Goal: Task Accomplishment & Management: Use online tool/utility

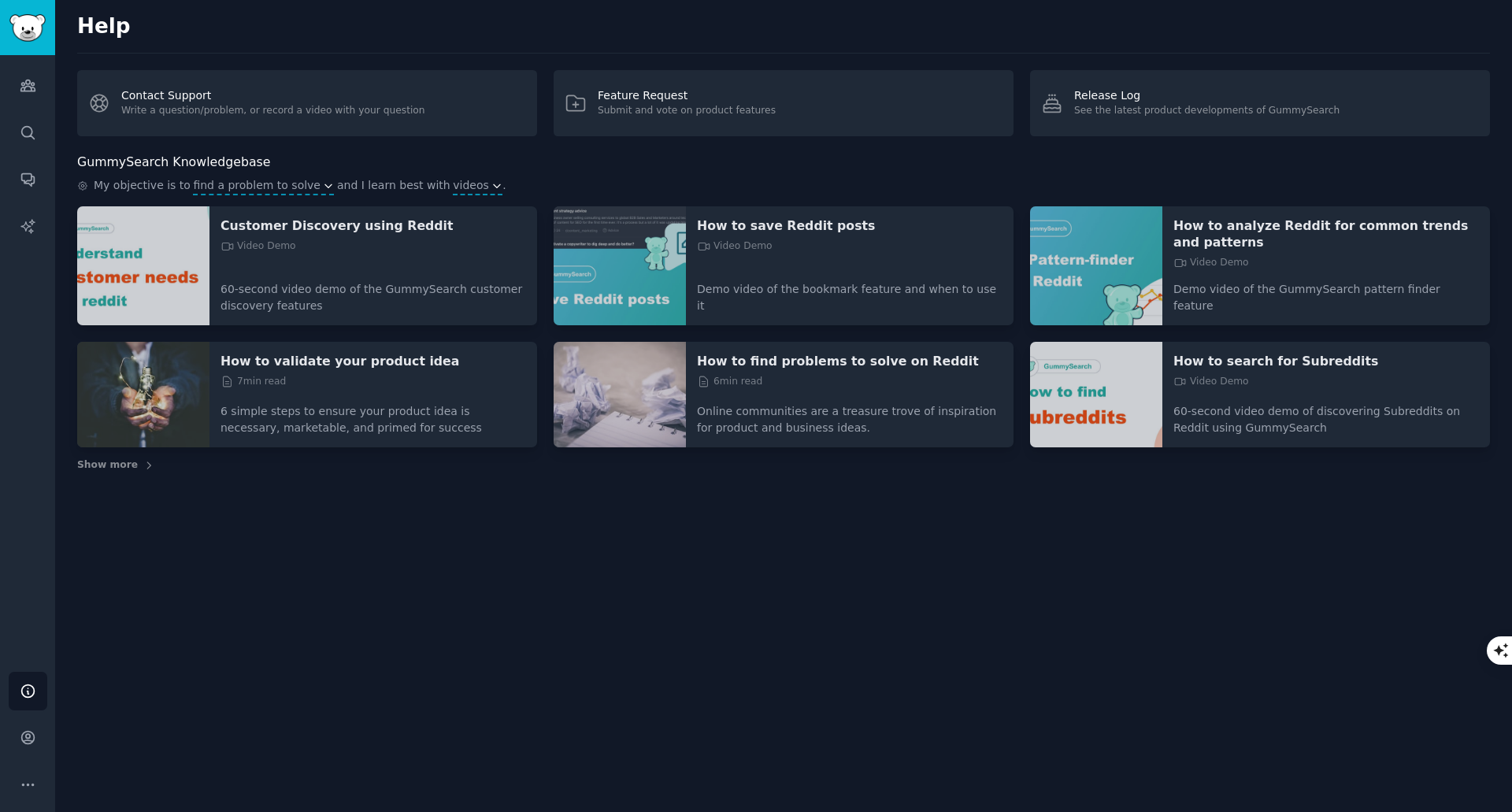
click at [239, 41] on div "Help" at bounding box center [783, 34] width 1413 height 40
click at [15, 91] on link "Audiences" at bounding box center [28, 86] width 39 height 39
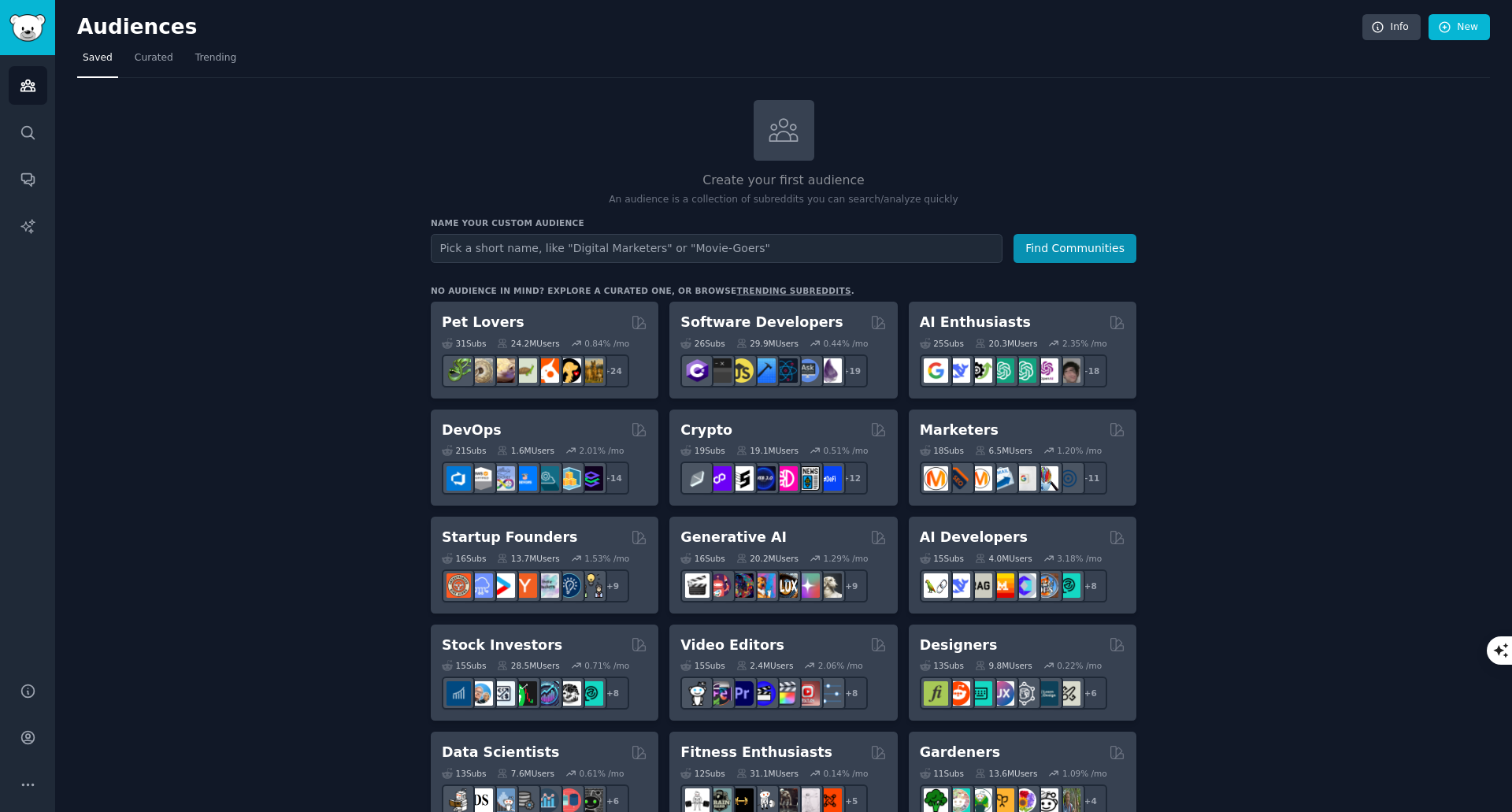
click at [441, 247] on input "text" at bounding box center [716, 248] width 572 height 29
click at [489, 243] on input "text" at bounding box center [716, 248] width 572 height 29
click at [485, 247] on input "text" at bounding box center [716, 248] width 572 height 29
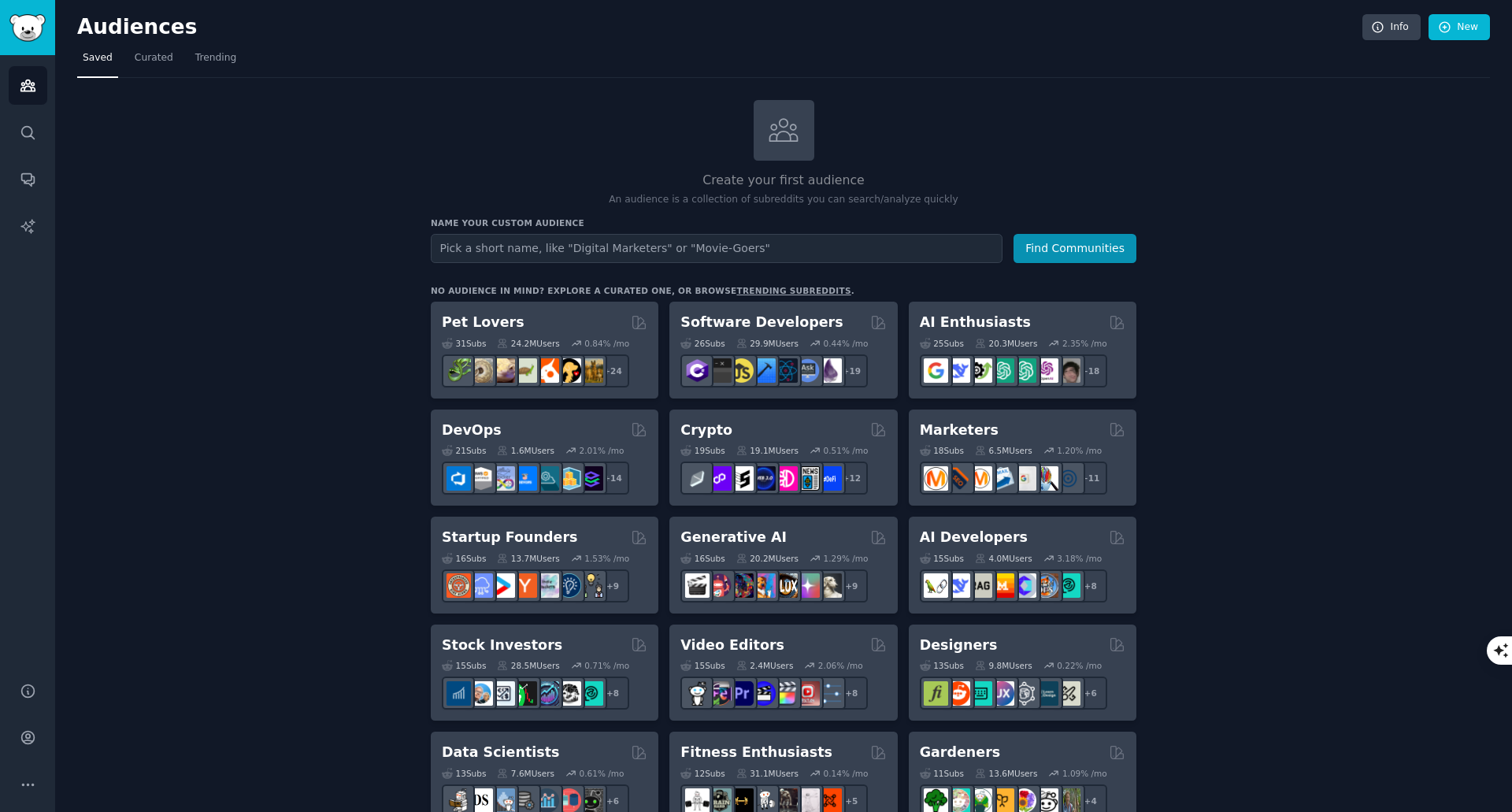
click at [141, 65] on link "Curated" at bounding box center [154, 62] width 49 height 32
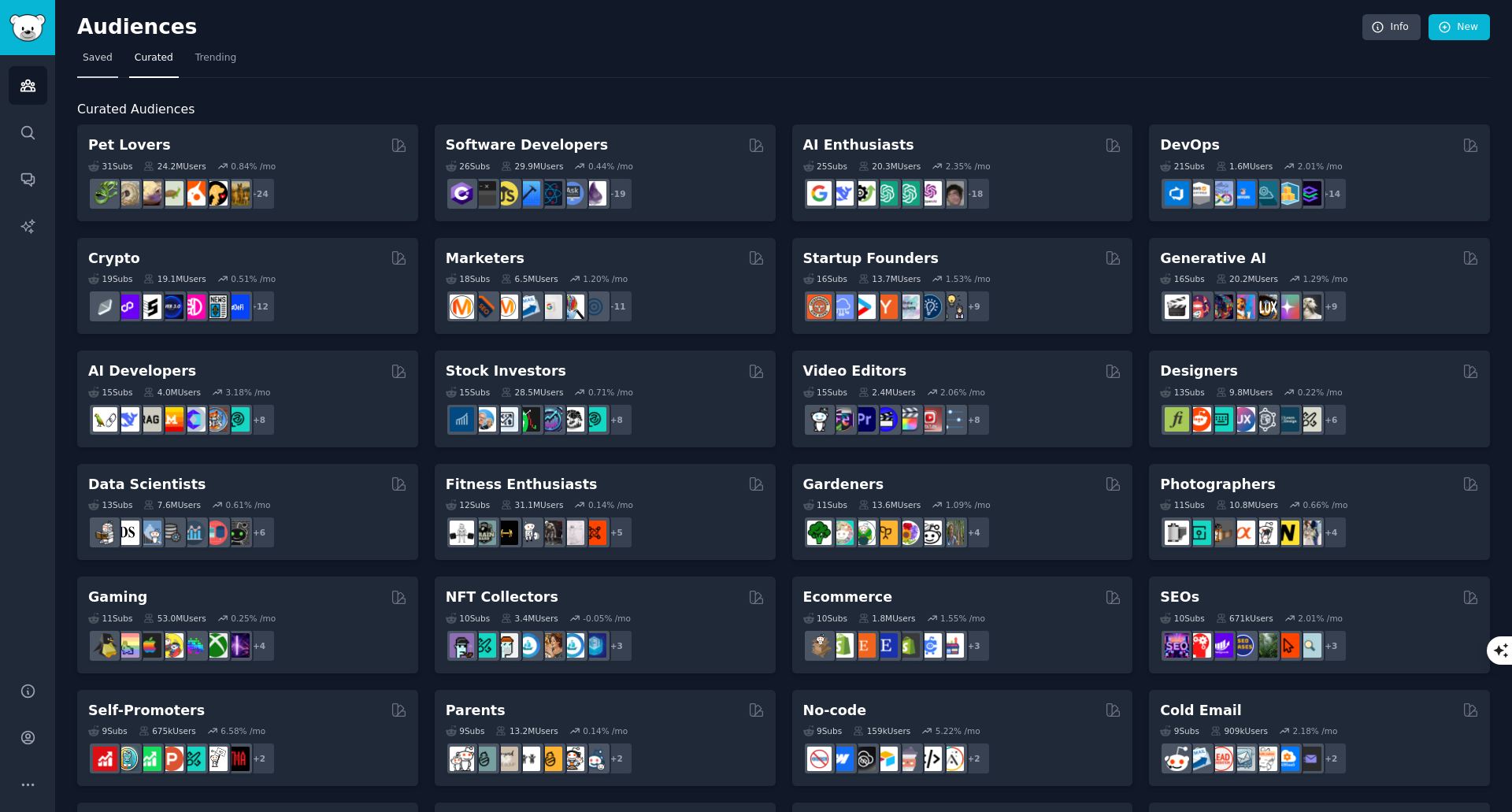
click at [91, 59] on span "Saved" at bounding box center [97, 58] width 30 height 15
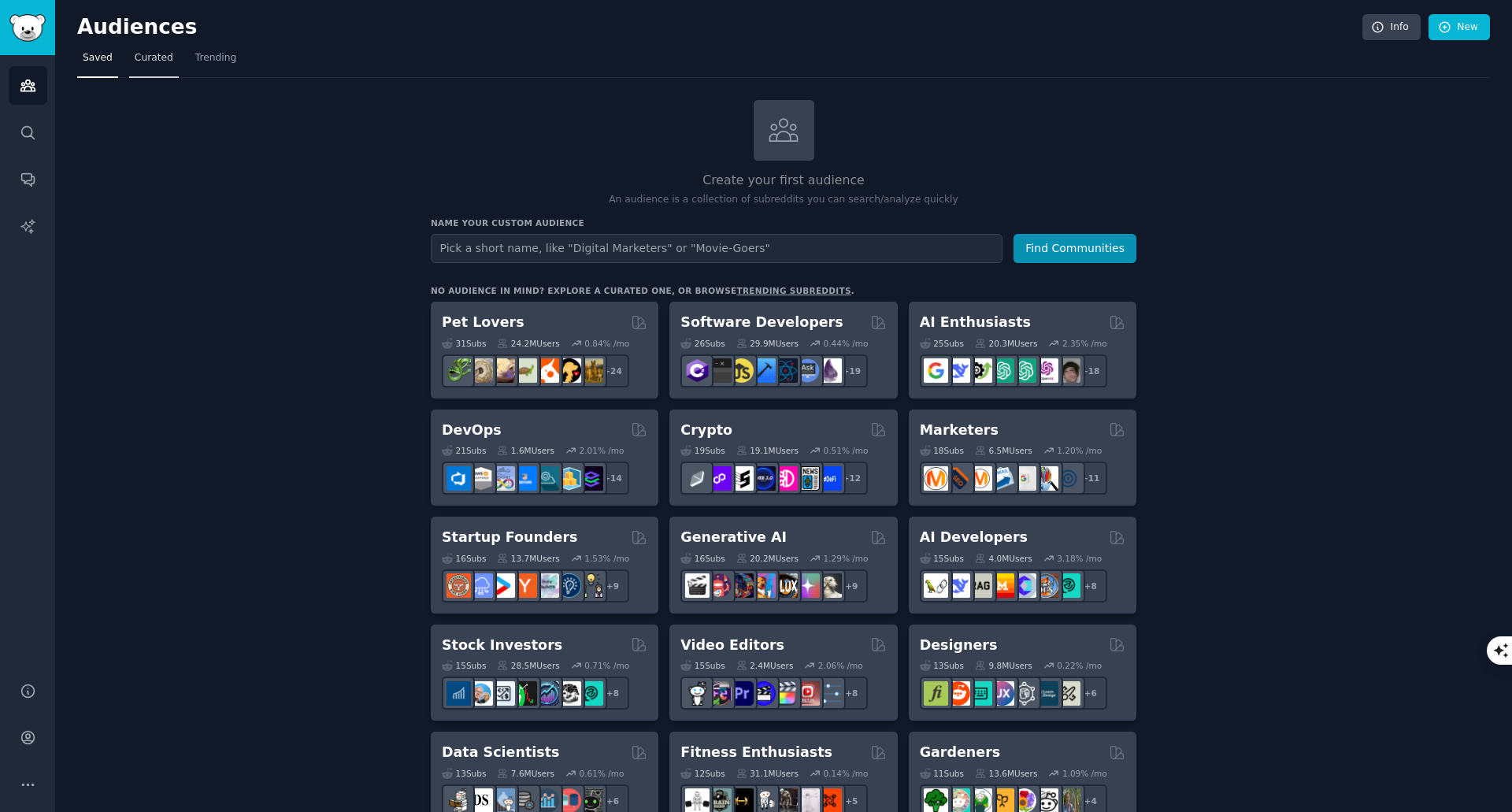
click at [141, 61] on span "Curated" at bounding box center [154, 58] width 39 height 15
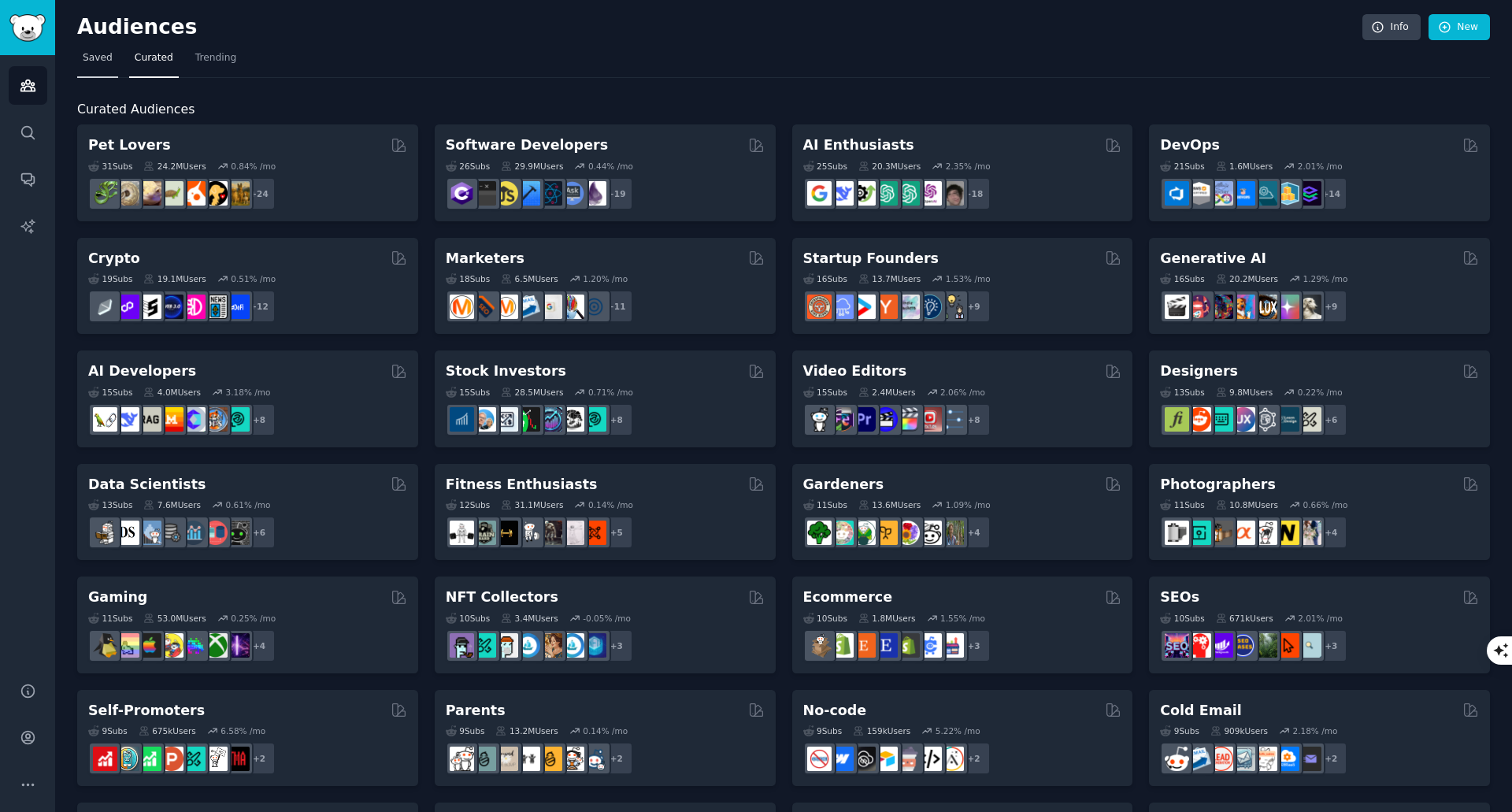
click at [86, 65] on span "Saved" at bounding box center [97, 58] width 30 height 15
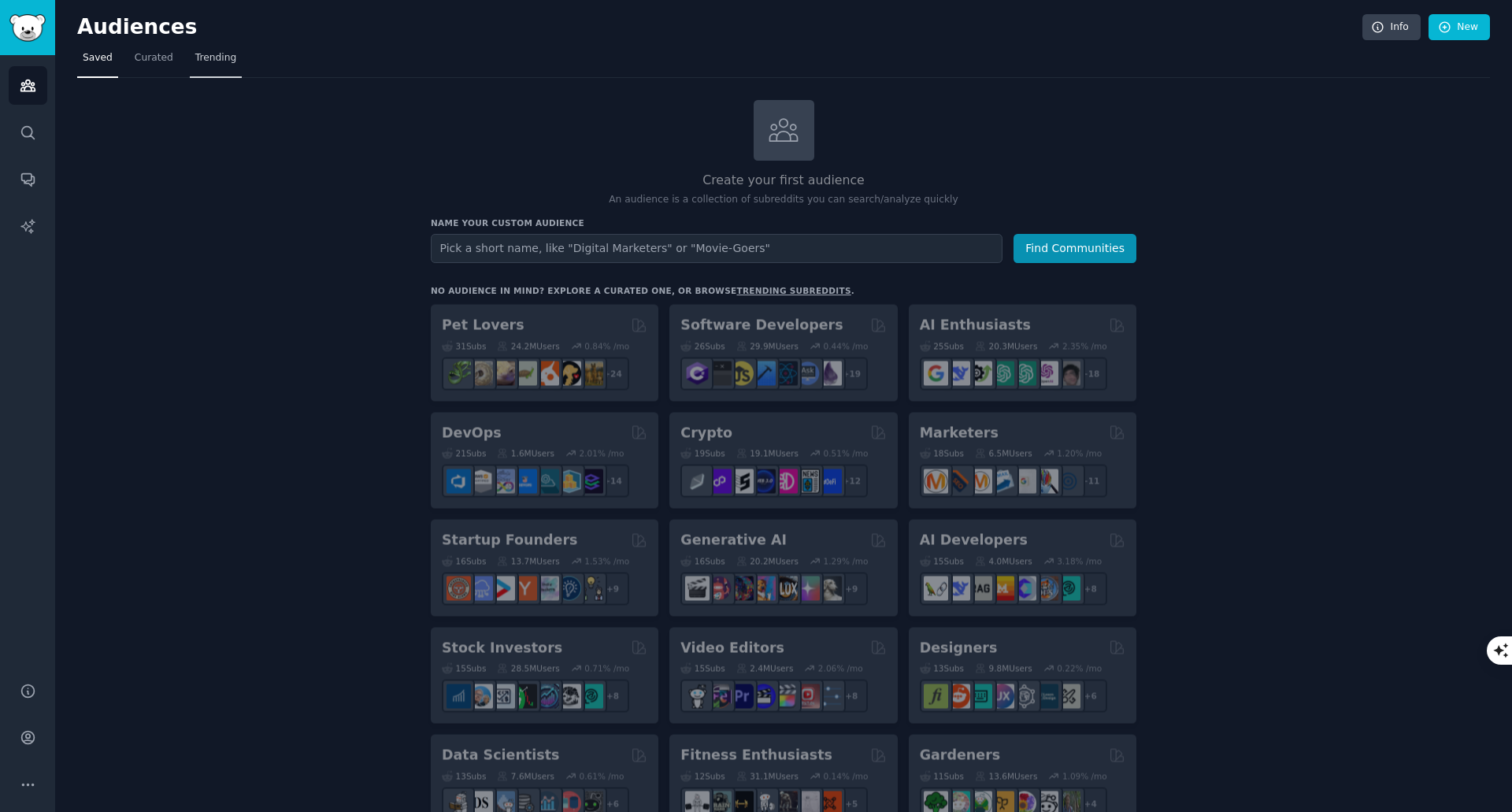
click at [228, 59] on link "Trending" at bounding box center [216, 62] width 52 height 32
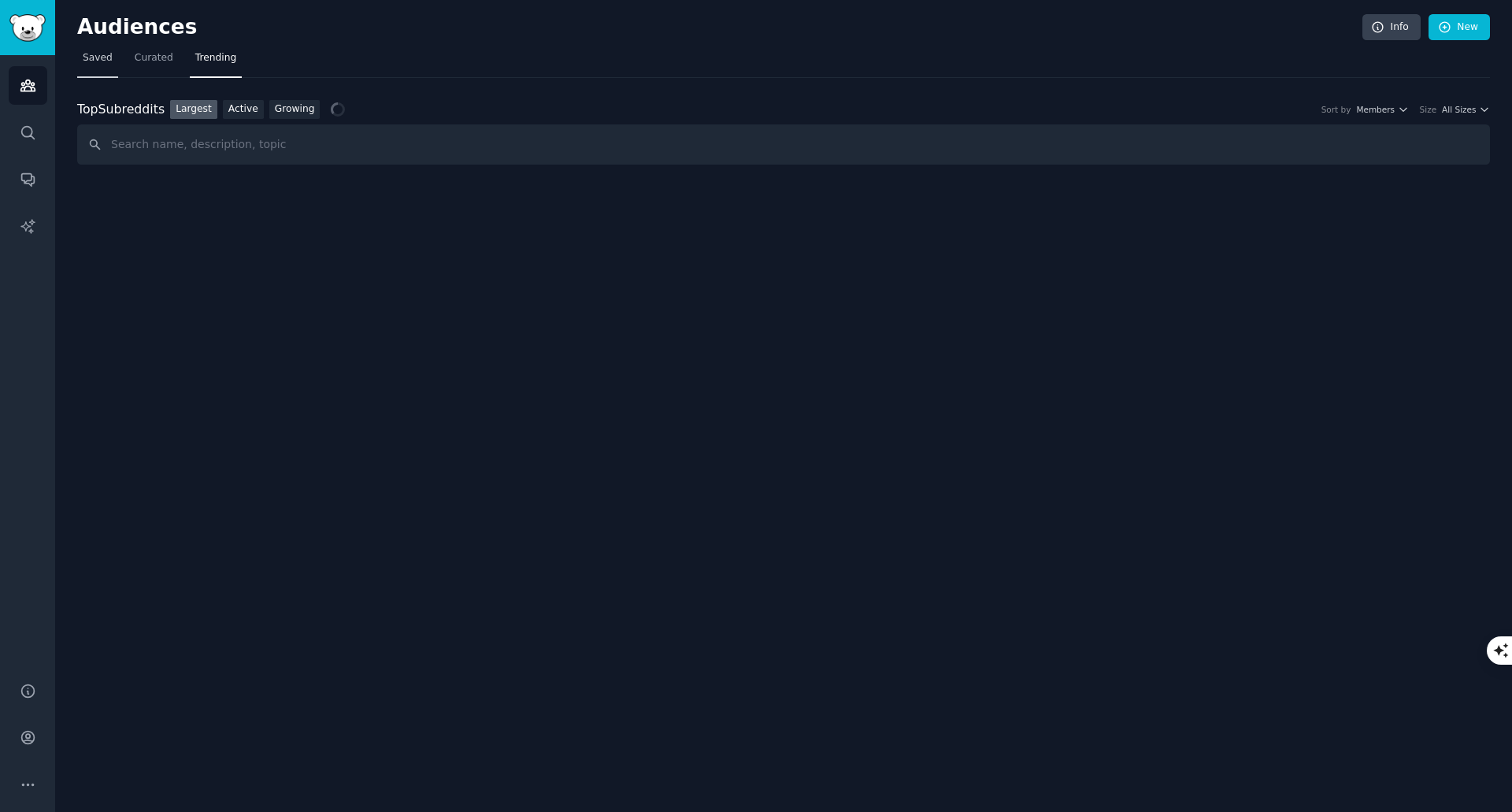
click at [107, 63] on span "Saved" at bounding box center [97, 58] width 30 height 15
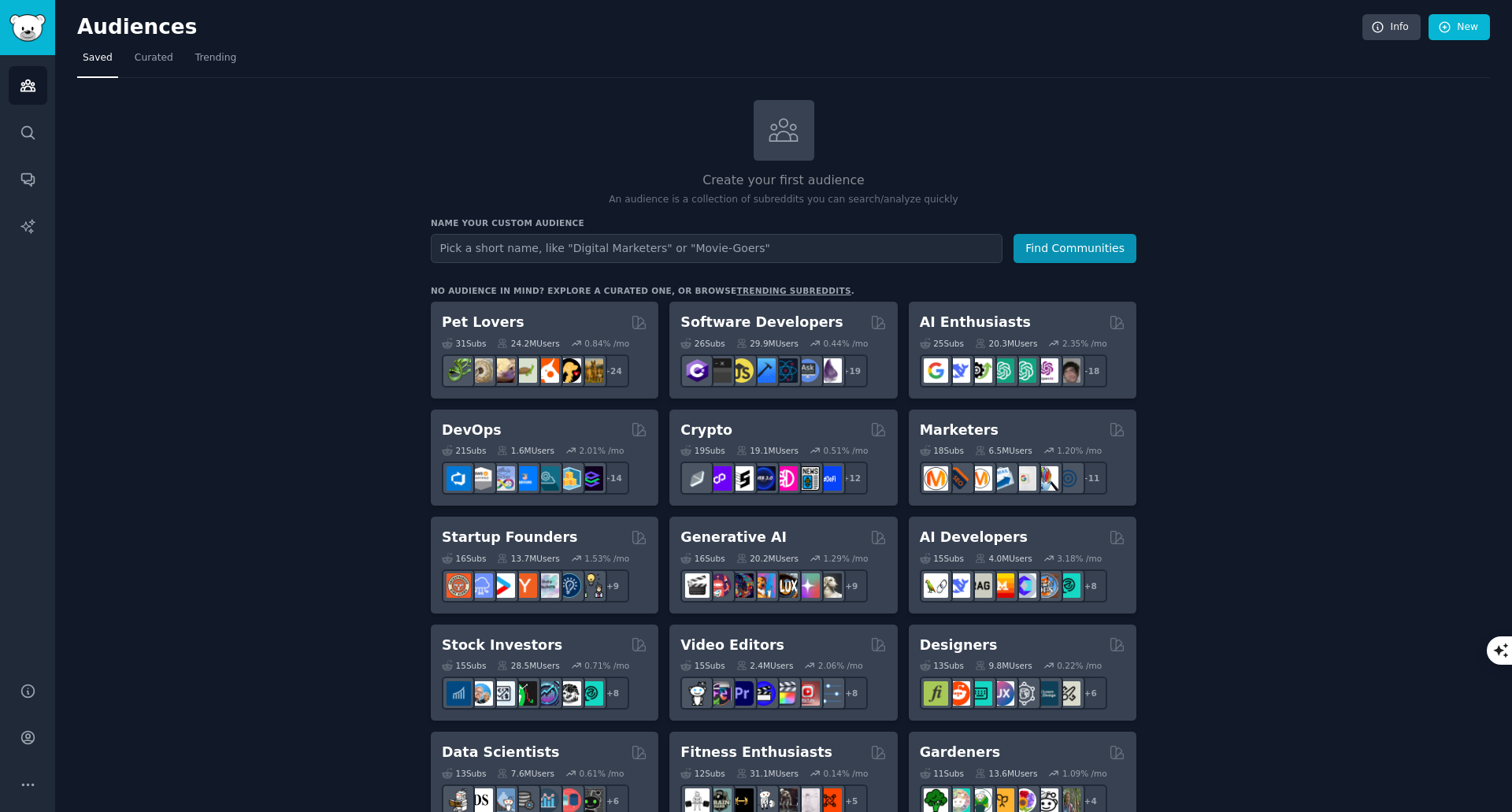
click at [460, 240] on input "text" at bounding box center [716, 248] width 572 height 29
click at [429, 53] on nav "Saved Curated Trending" at bounding box center [783, 62] width 1413 height 32
click at [442, 249] on input "text" at bounding box center [716, 248] width 572 height 29
click at [452, 252] on input "text" at bounding box center [716, 248] width 572 height 29
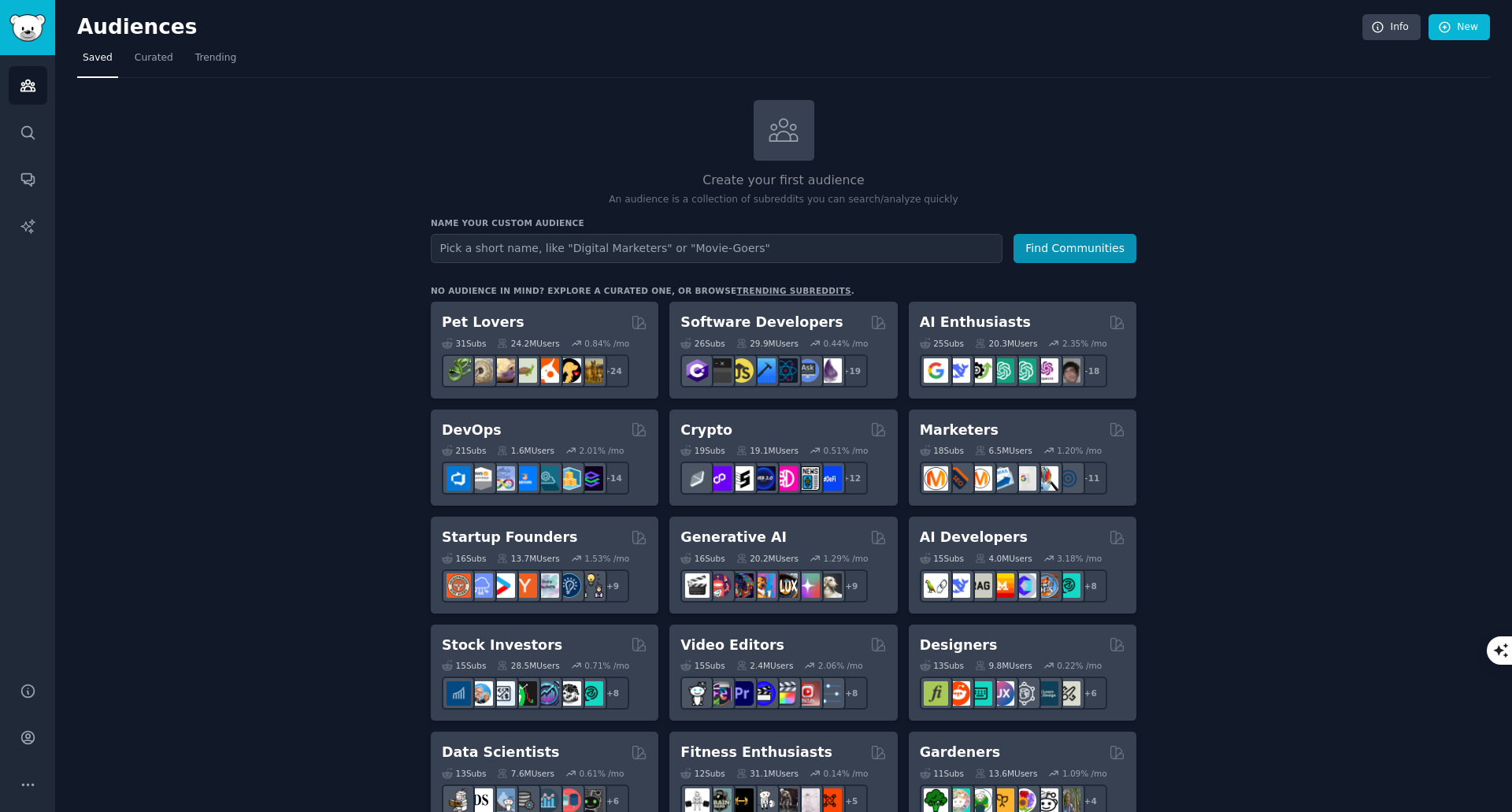
click at [471, 252] on input "text" at bounding box center [716, 248] width 572 height 29
type input "3"
type input "Product Designers"
click at [1088, 252] on button "Find Communities" at bounding box center [1075, 248] width 123 height 29
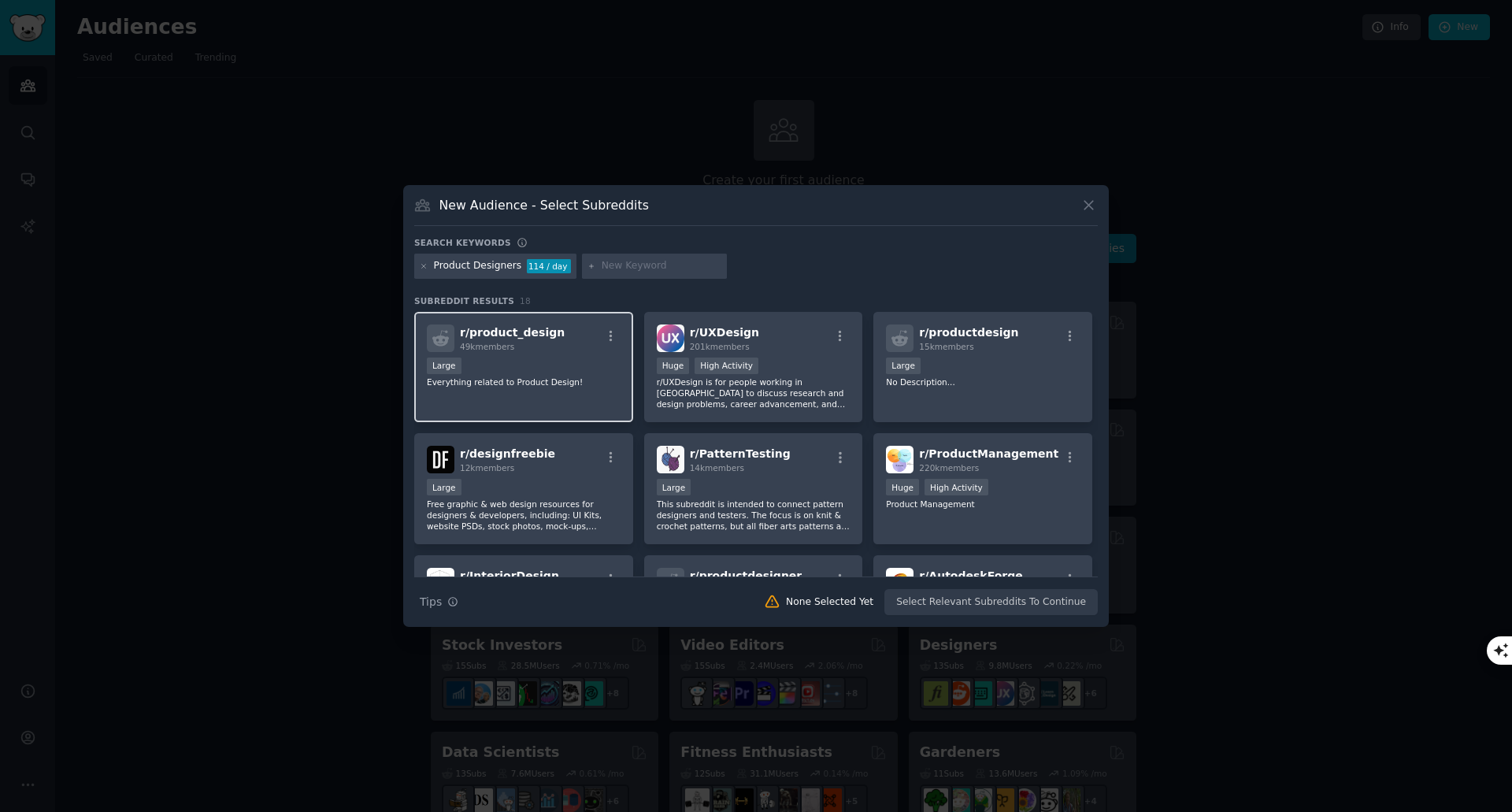
click at [517, 386] on p "Everything related to Product Design!" at bounding box center [524, 383] width 194 height 11
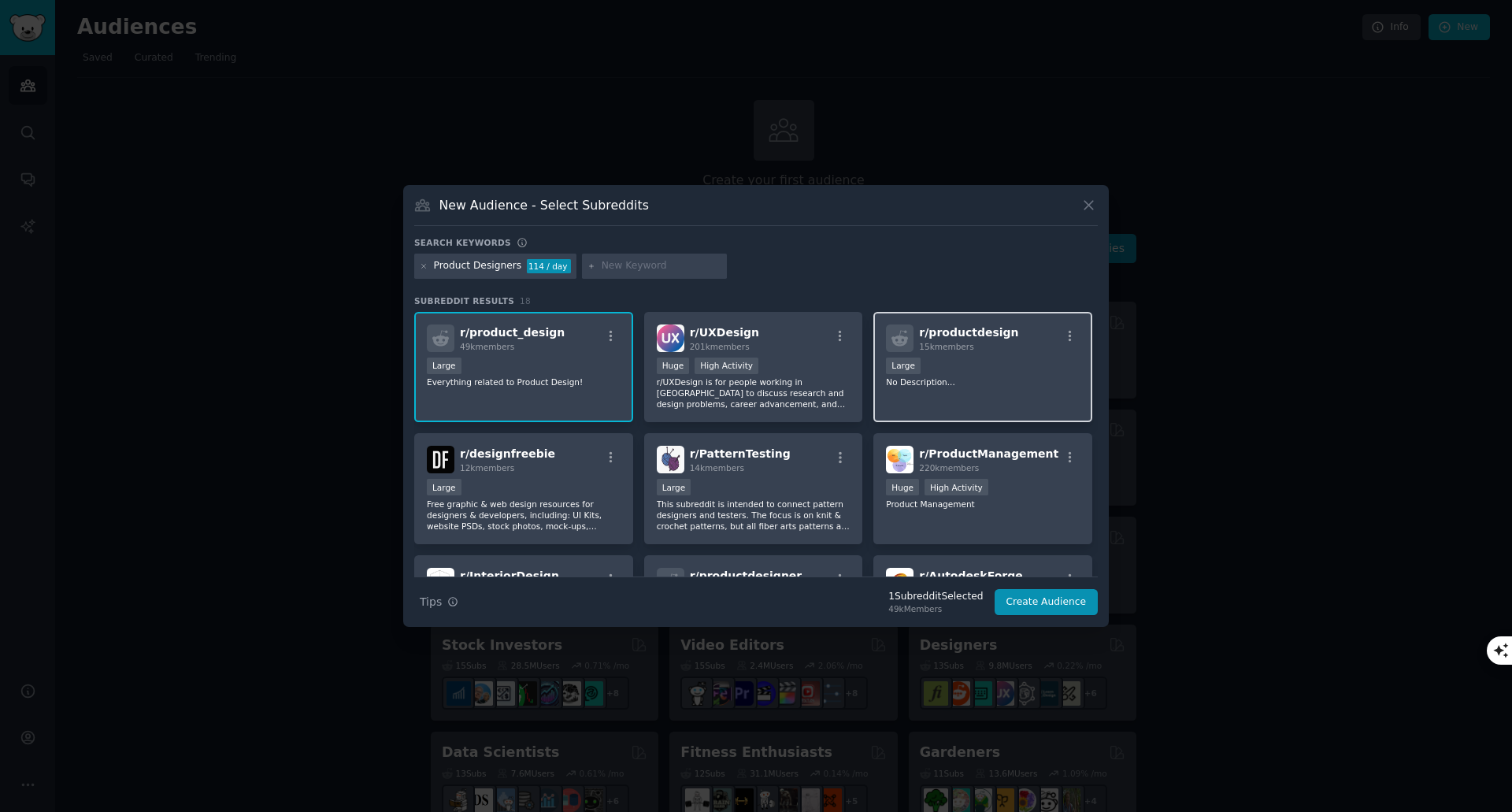
click at [983, 387] on div "r/ productdesign 15k members Large No Description..." at bounding box center [982, 367] width 219 height 111
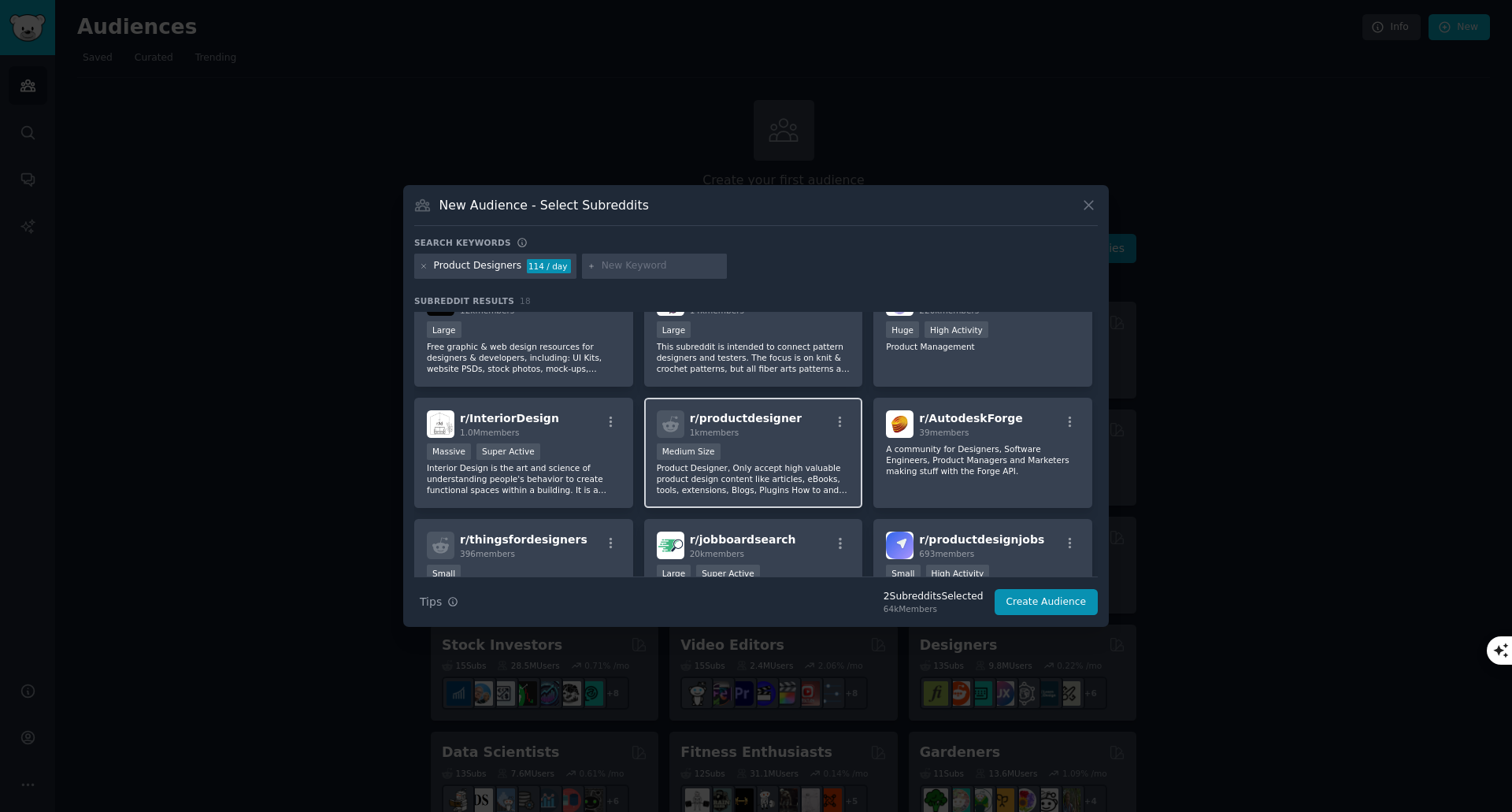
scroll to position [262, 0]
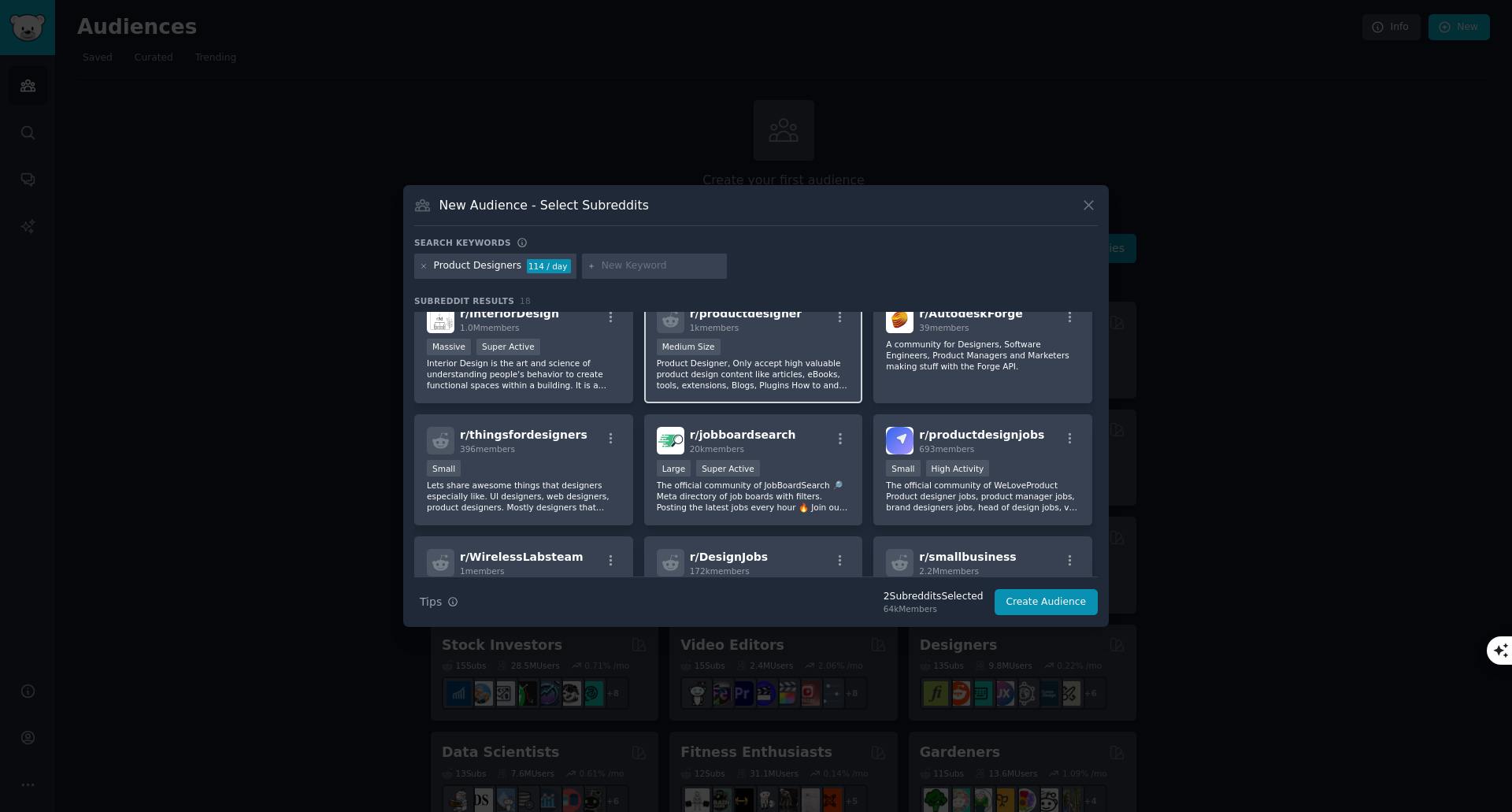
click at [772, 374] on p "Product Designer, Only accept high valuable product design content like article…" at bounding box center [754, 374] width 194 height 33
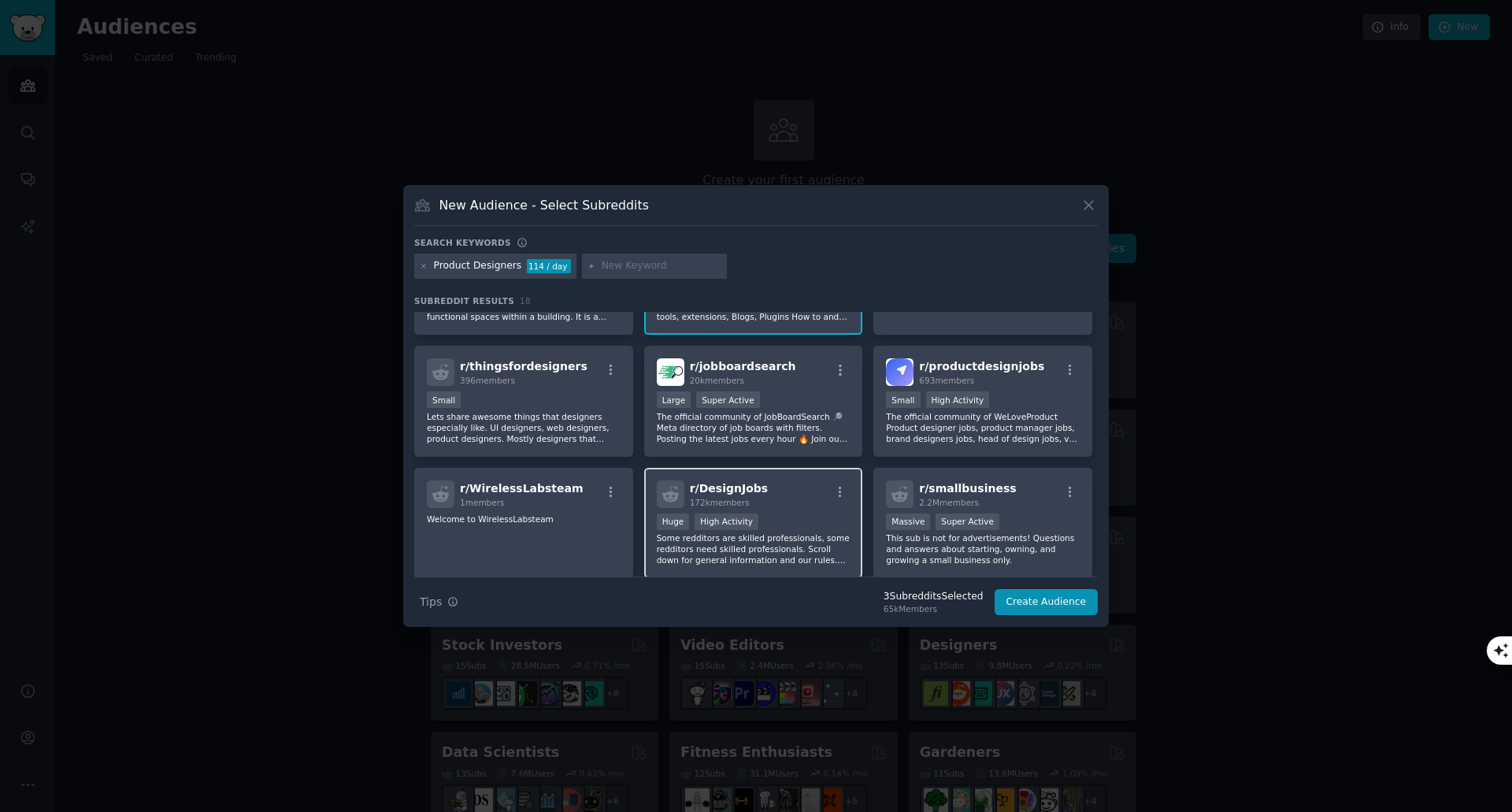
scroll to position [420, 0]
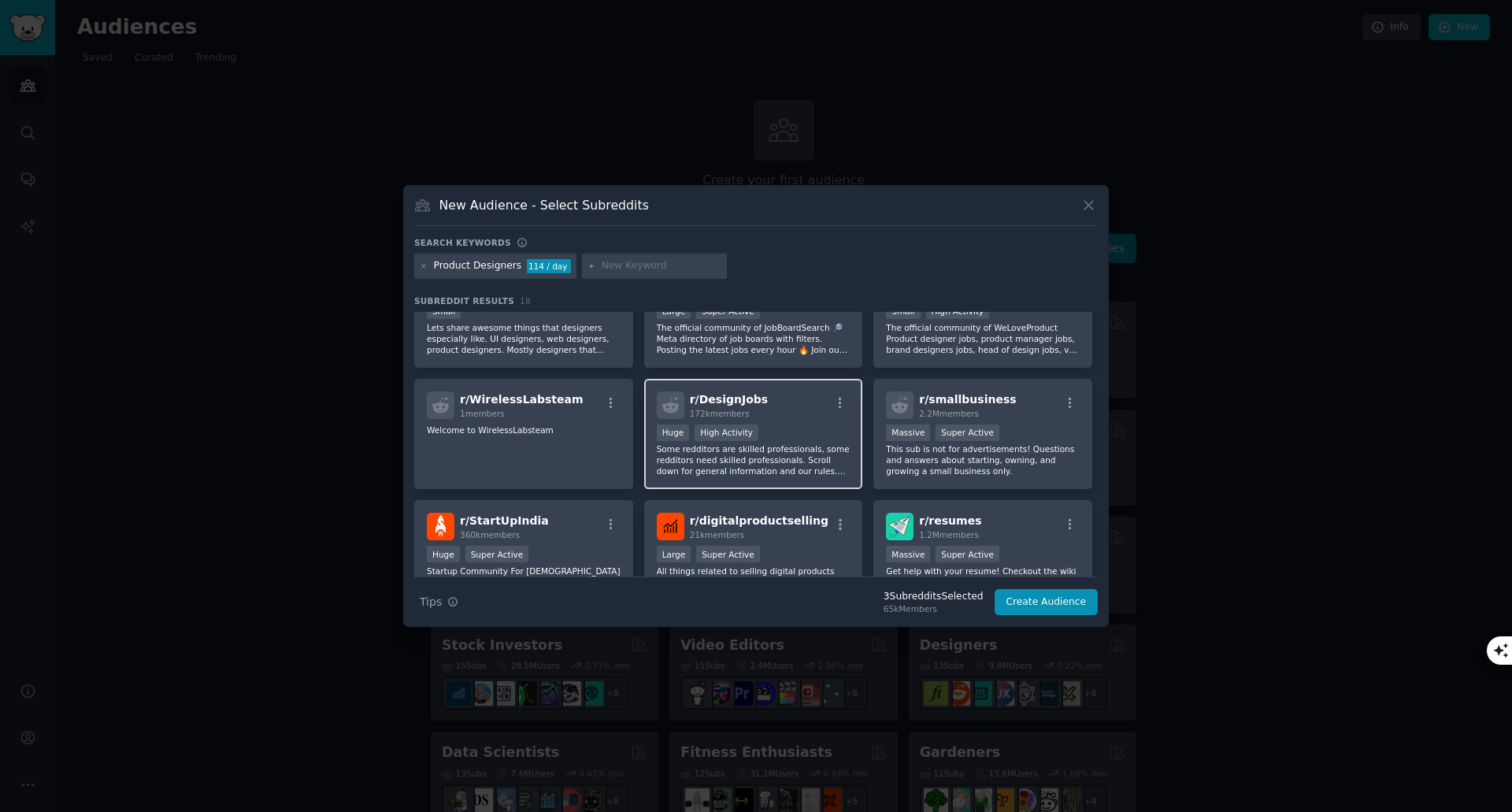
click at [788, 418] on div "r/ DesignJobs 172k members Huge High Activity Some redditors are skilled profes…" at bounding box center [754, 434] width 219 height 111
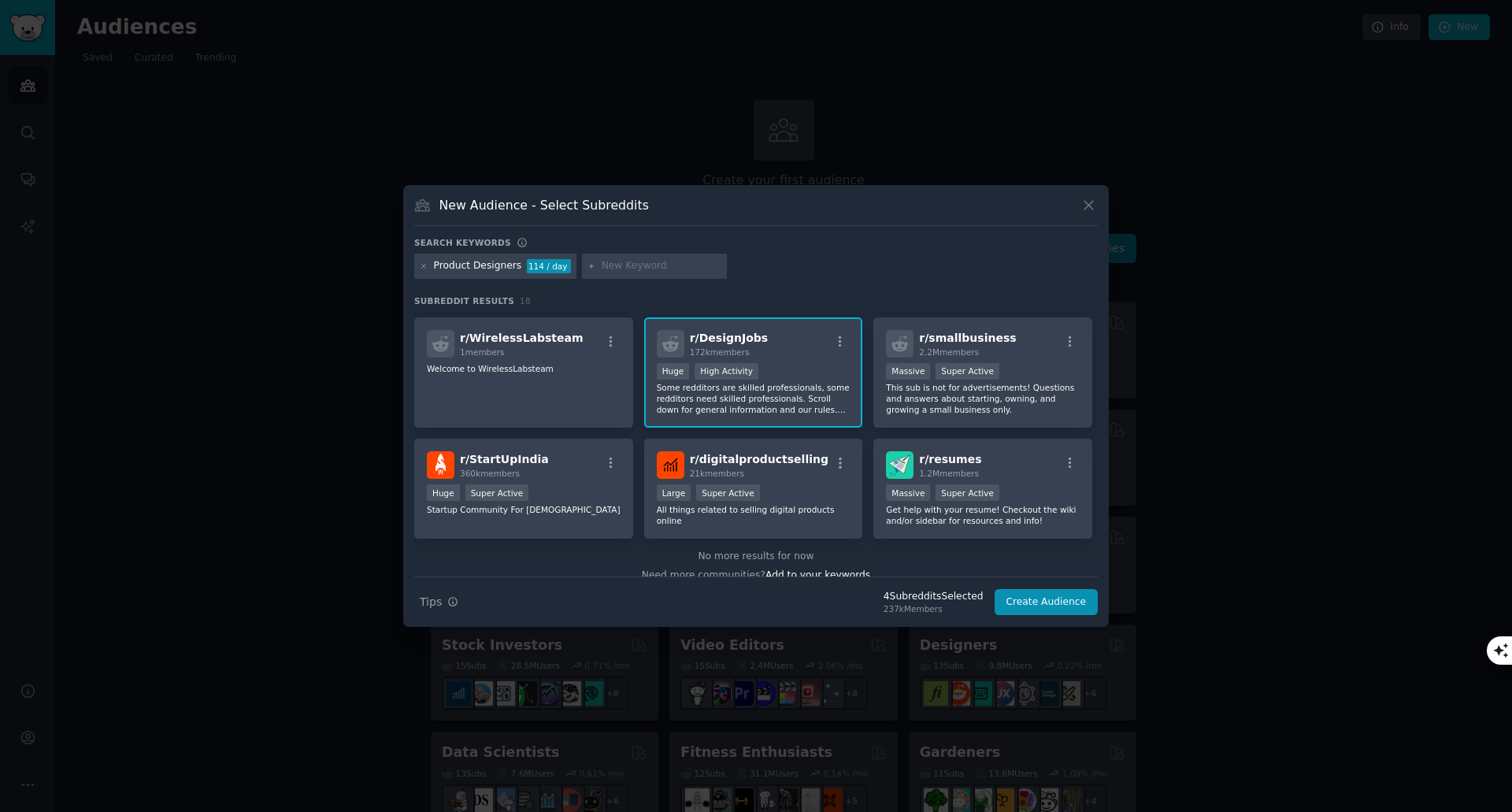
scroll to position [499, 0]
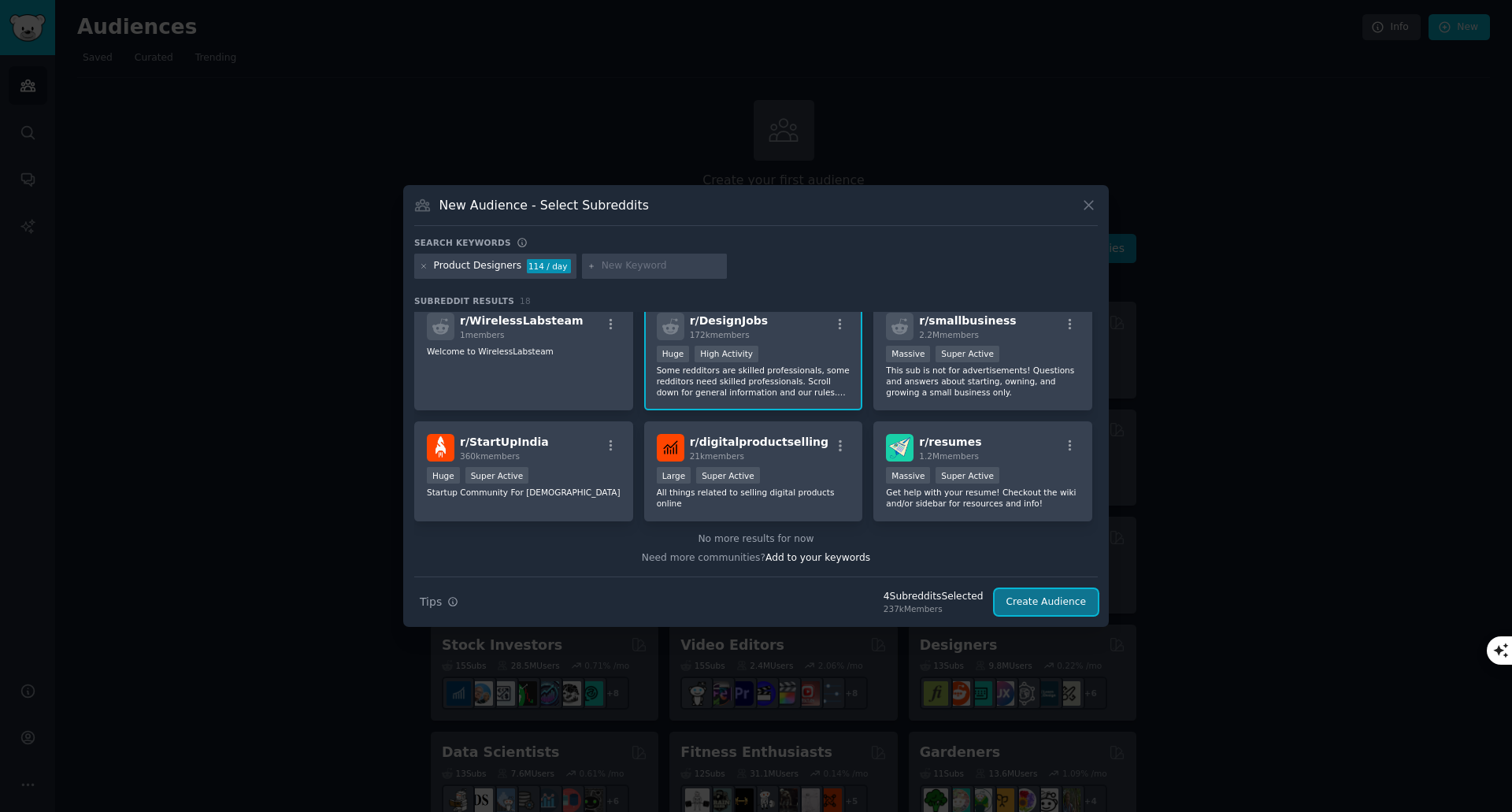
click at [1043, 605] on button "Create Audience" at bounding box center [1046, 603] width 104 height 27
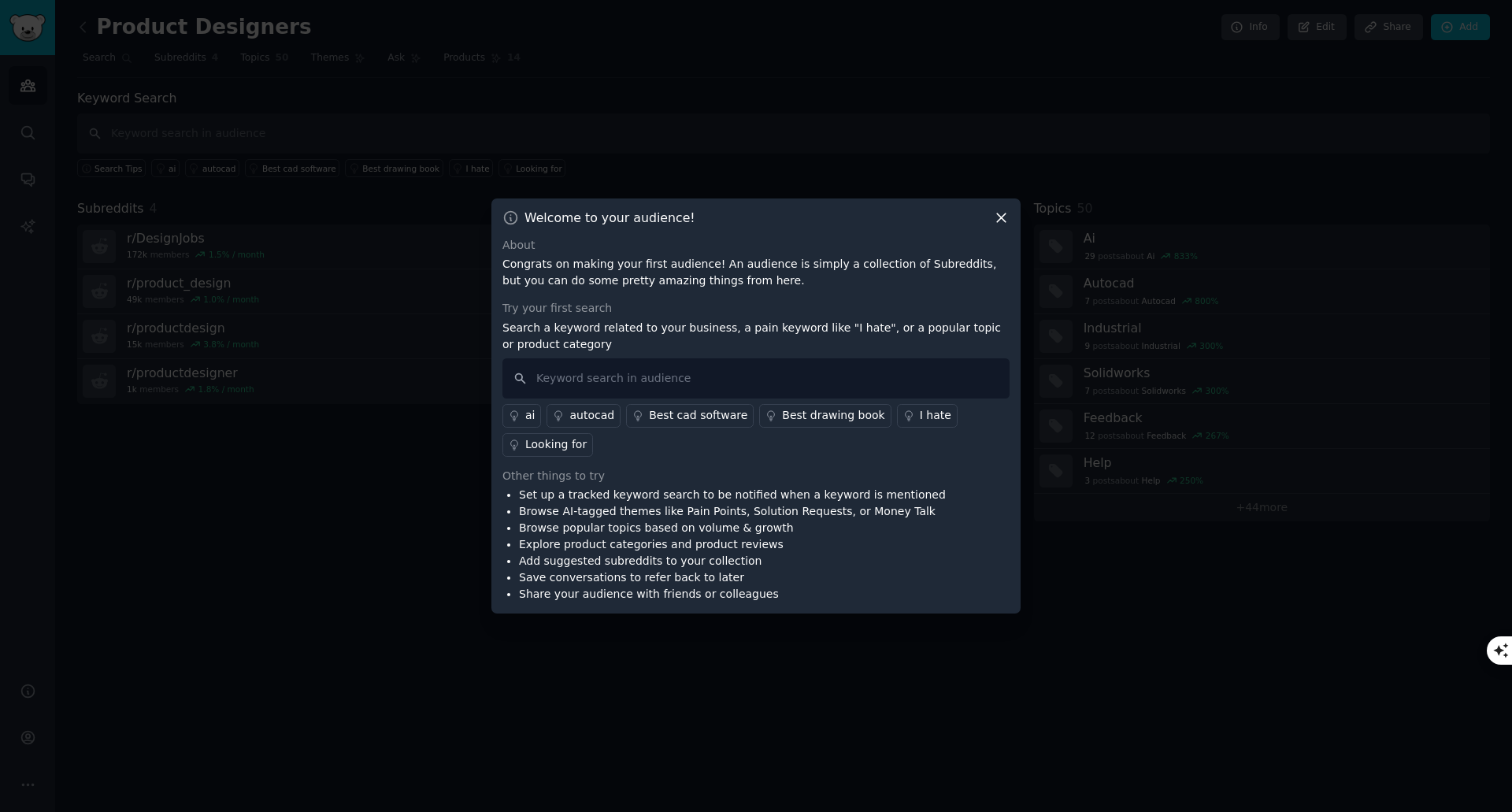
click at [920, 414] on div "I hate" at bounding box center [935, 416] width 32 height 16
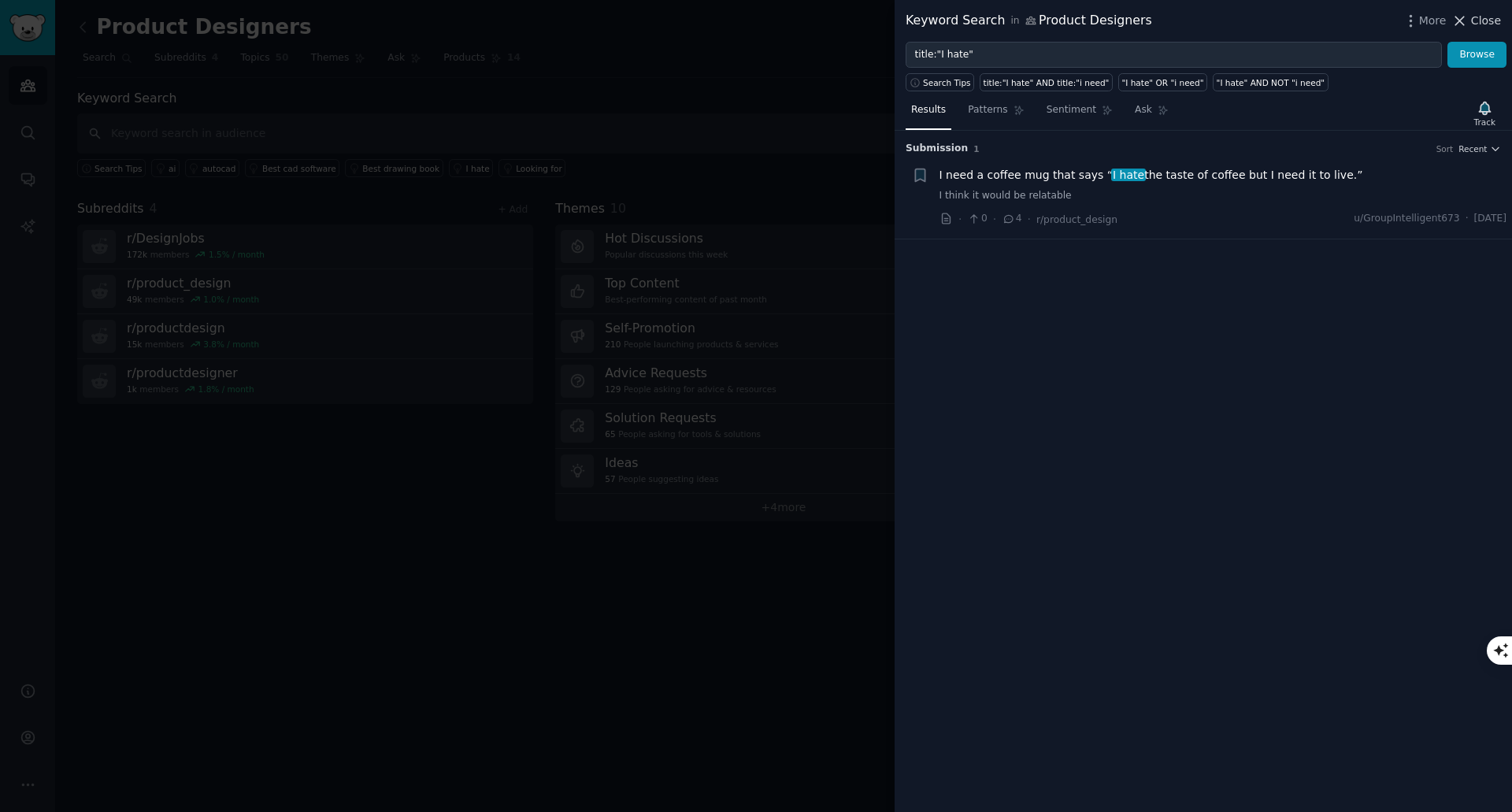
click at [1482, 21] on span "Close" at bounding box center [1486, 21] width 30 height 16
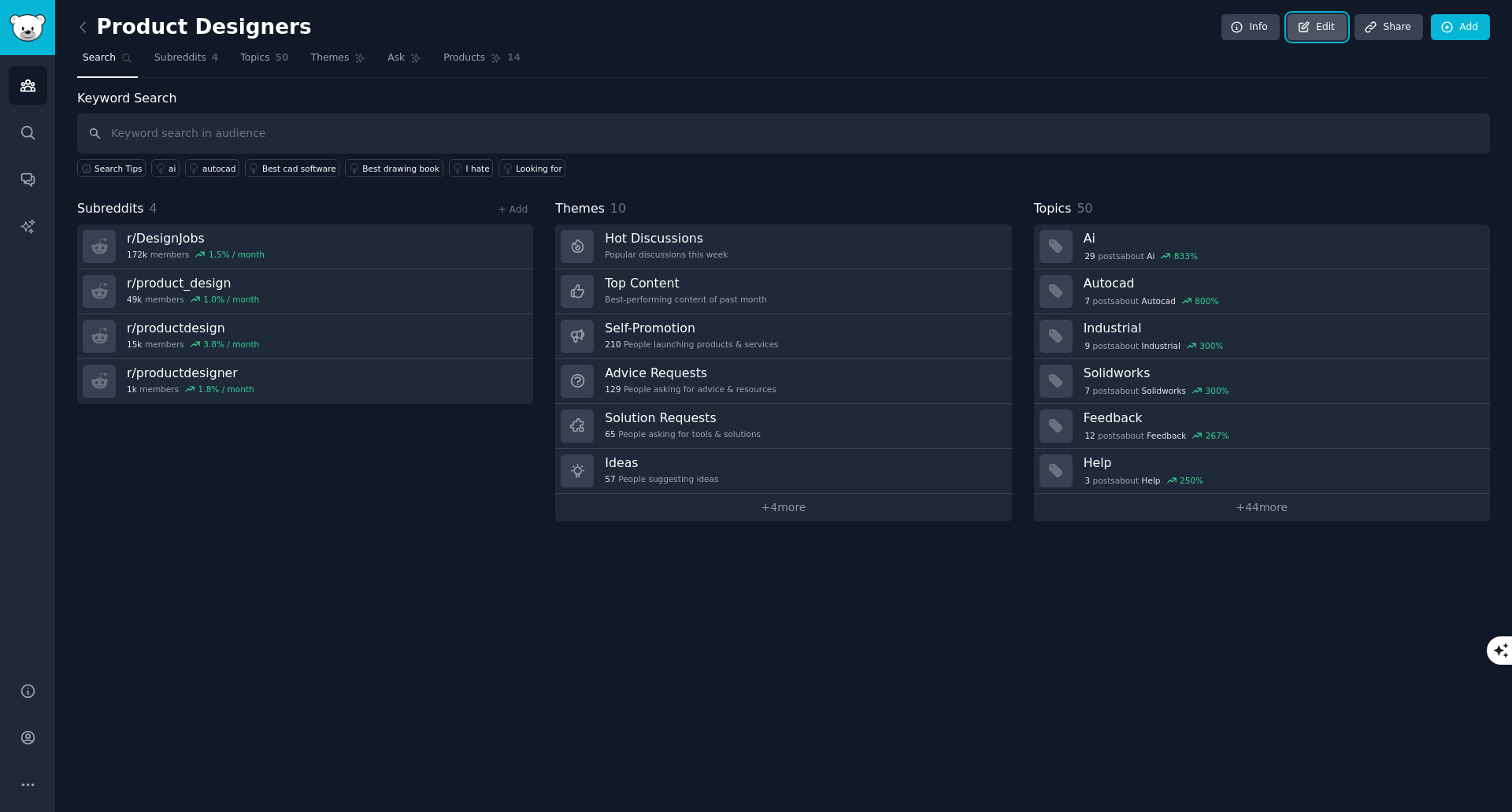
click at [1317, 24] on link "Edit" at bounding box center [1317, 27] width 59 height 27
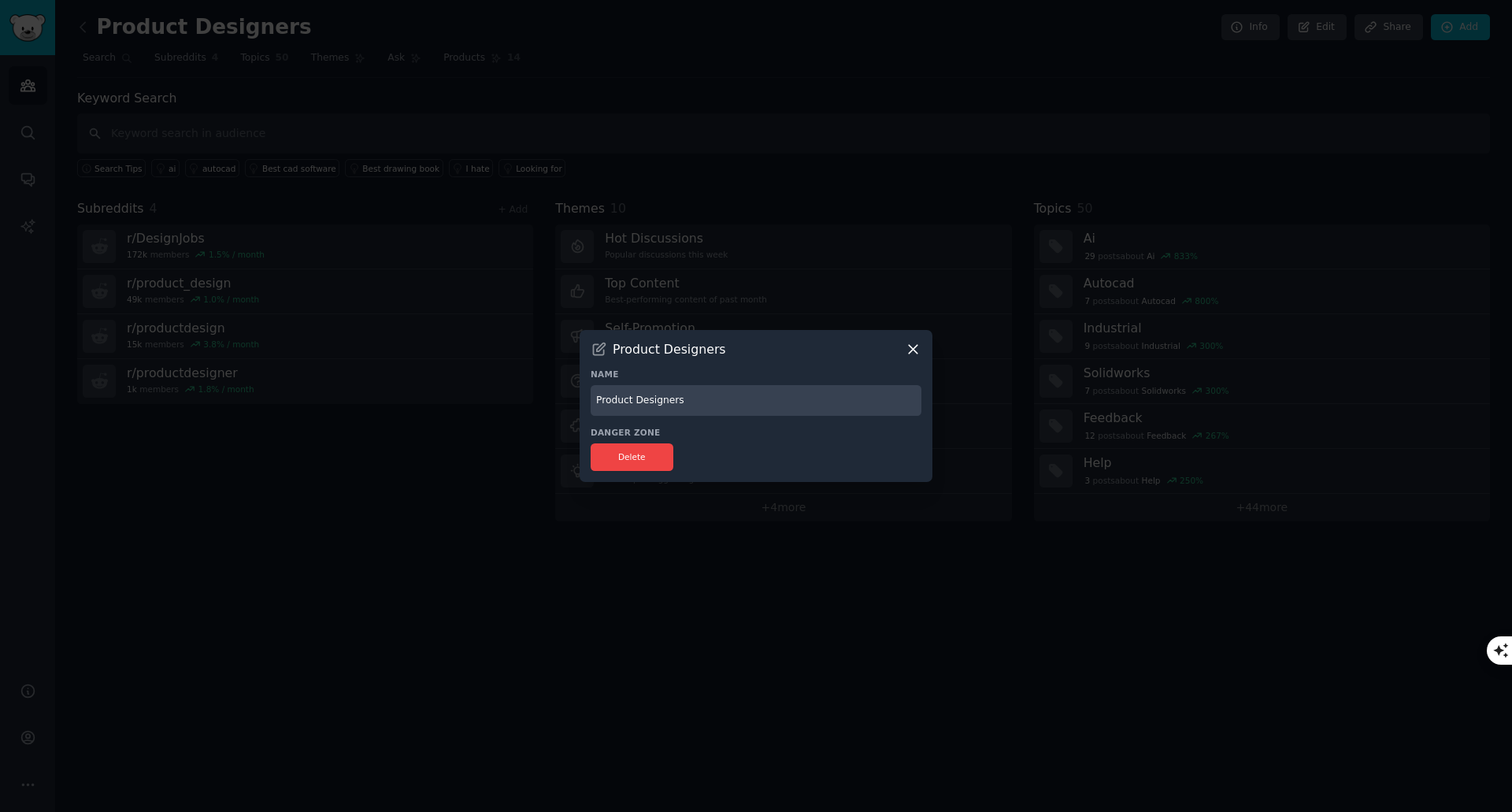
click at [916, 358] on div "Product Designers Name Product Designers Danger Zone Delete" at bounding box center [756, 406] width 353 height 152
click at [913, 350] on icon at bounding box center [913, 350] width 9 height 9
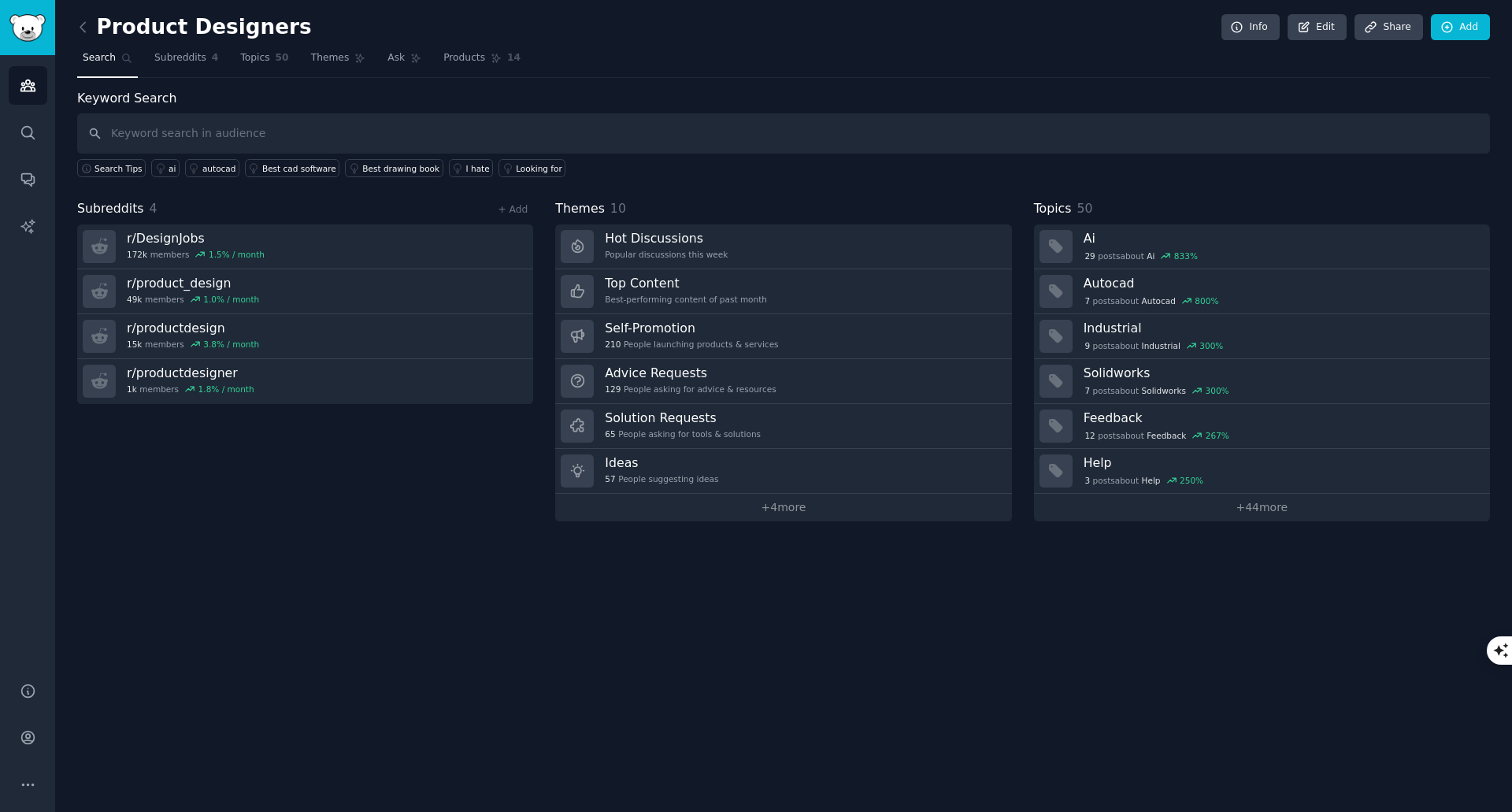
click at [624, 47] on nav "Search Subreddits 4 Topics 50 Themes Ask Products 14" at bounding box center [783, 62] width 1413 height 32
click at [22, 77] on icon "Sidebar" at bounding box center [27, 85] width 16 height 16
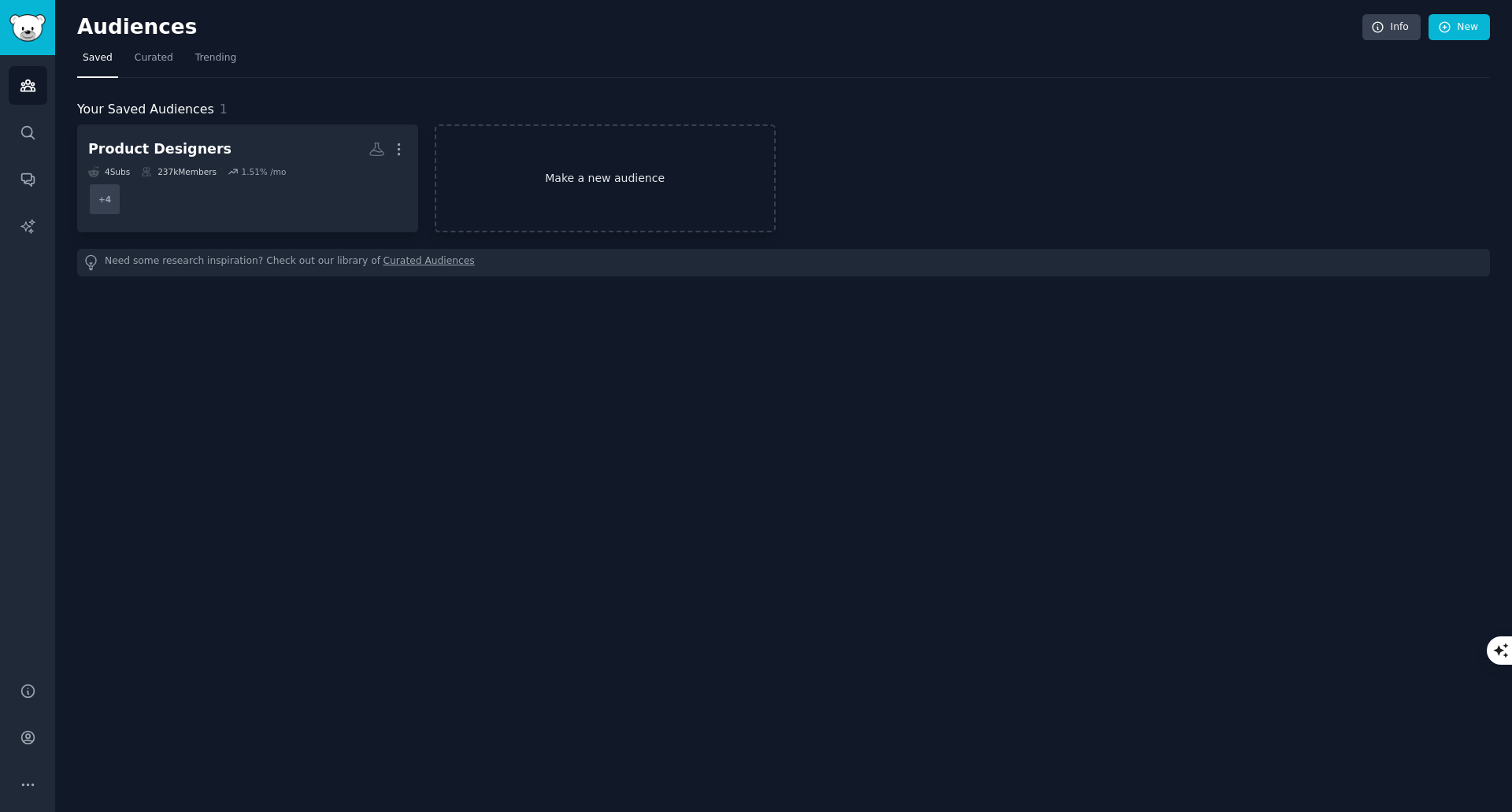
click at [537, 192] on link "Make a new audience" at bounding box center [606, 178] width 341 height 108
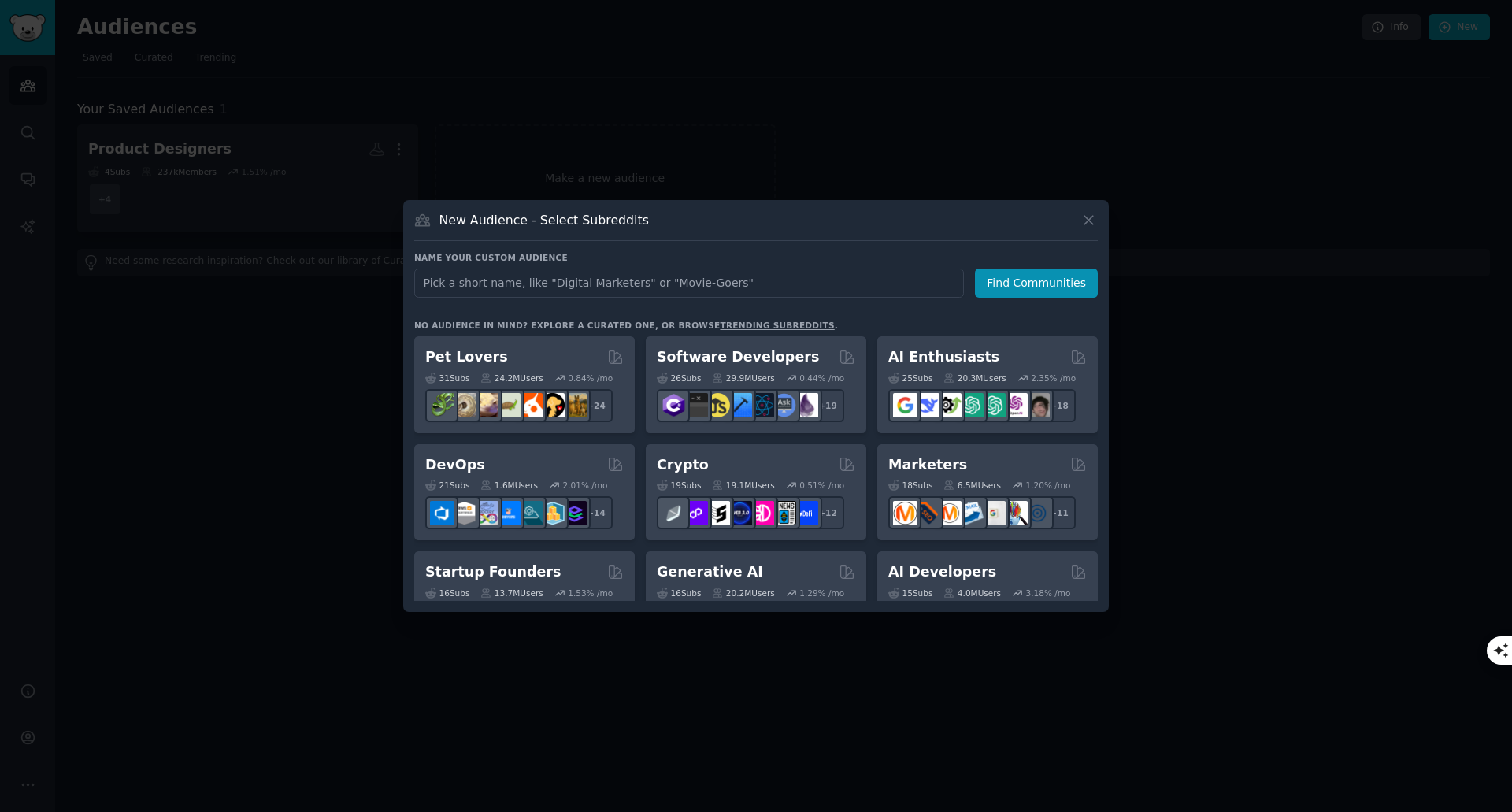
click at [522, 281] on input "text" at bounding box center [689, 283] width 550 height 29
click at [606, 258] on h3 "Name your custom audience" at bounding box center [756, 258] width 684 height 11
click at [505, 290] on input "text" at bounding box center [689, 283] width 550 height 29
type input "m"
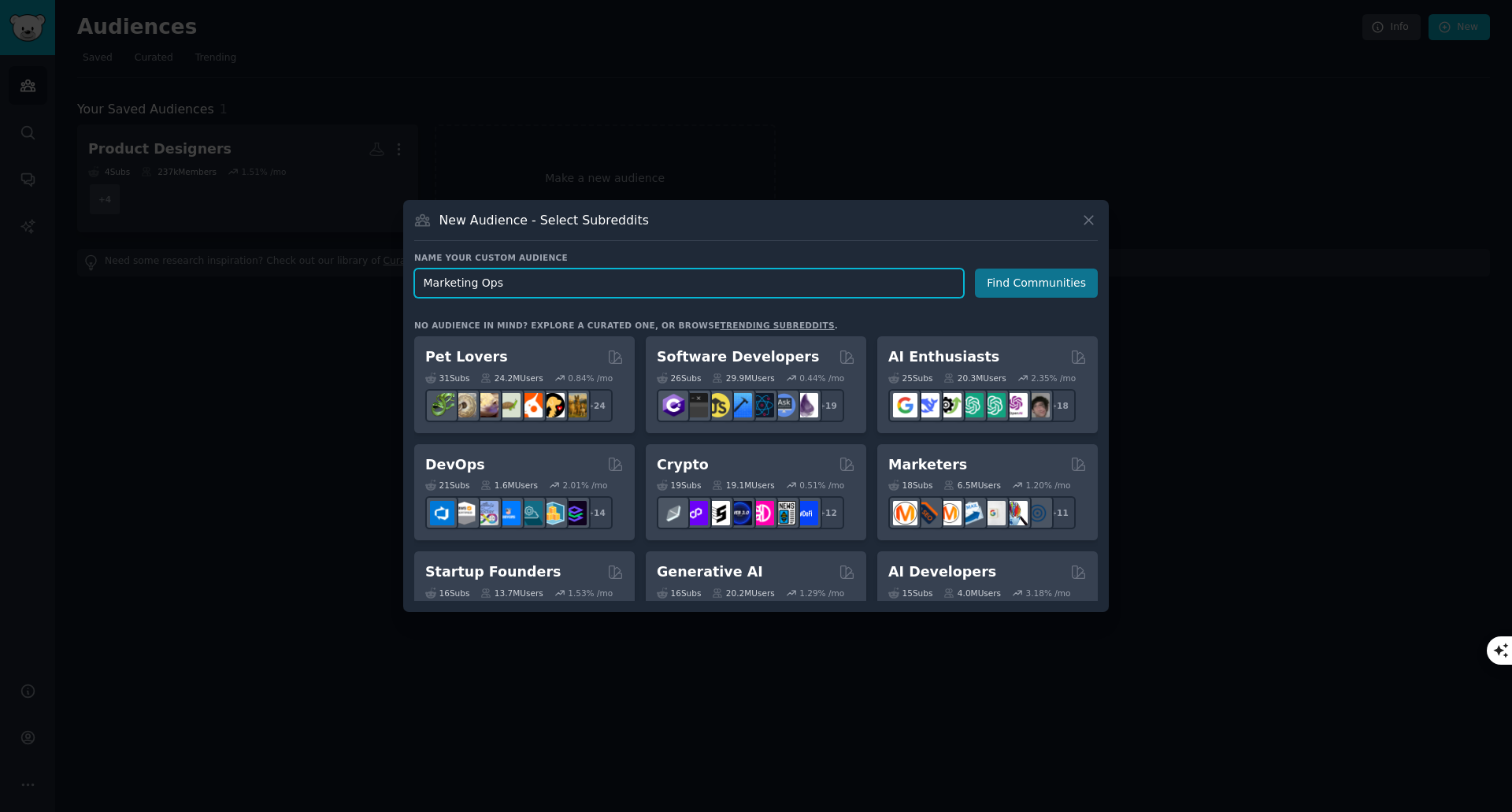
type input "Marketing Ops"
click at [1003, 278] on button "Find Communities" at bounding box center [1037, 283] width 123 height 29
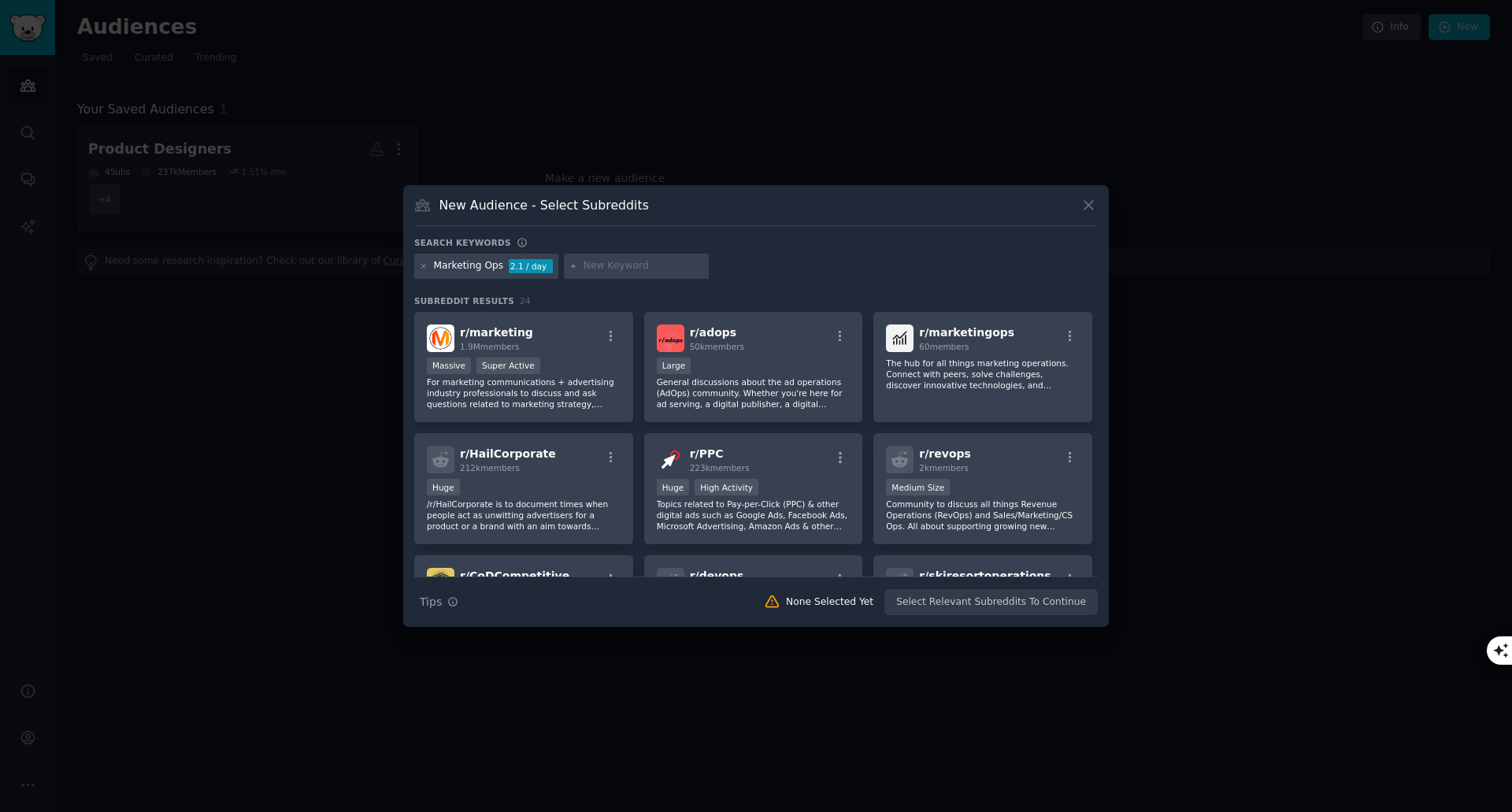
click at [597, 265] on input "text" at bounding box center [644, 266] width 120 height 15
click at [616, 266] on input "text" at bounding box center [644, 266] width 120 height 15
type input "automation"
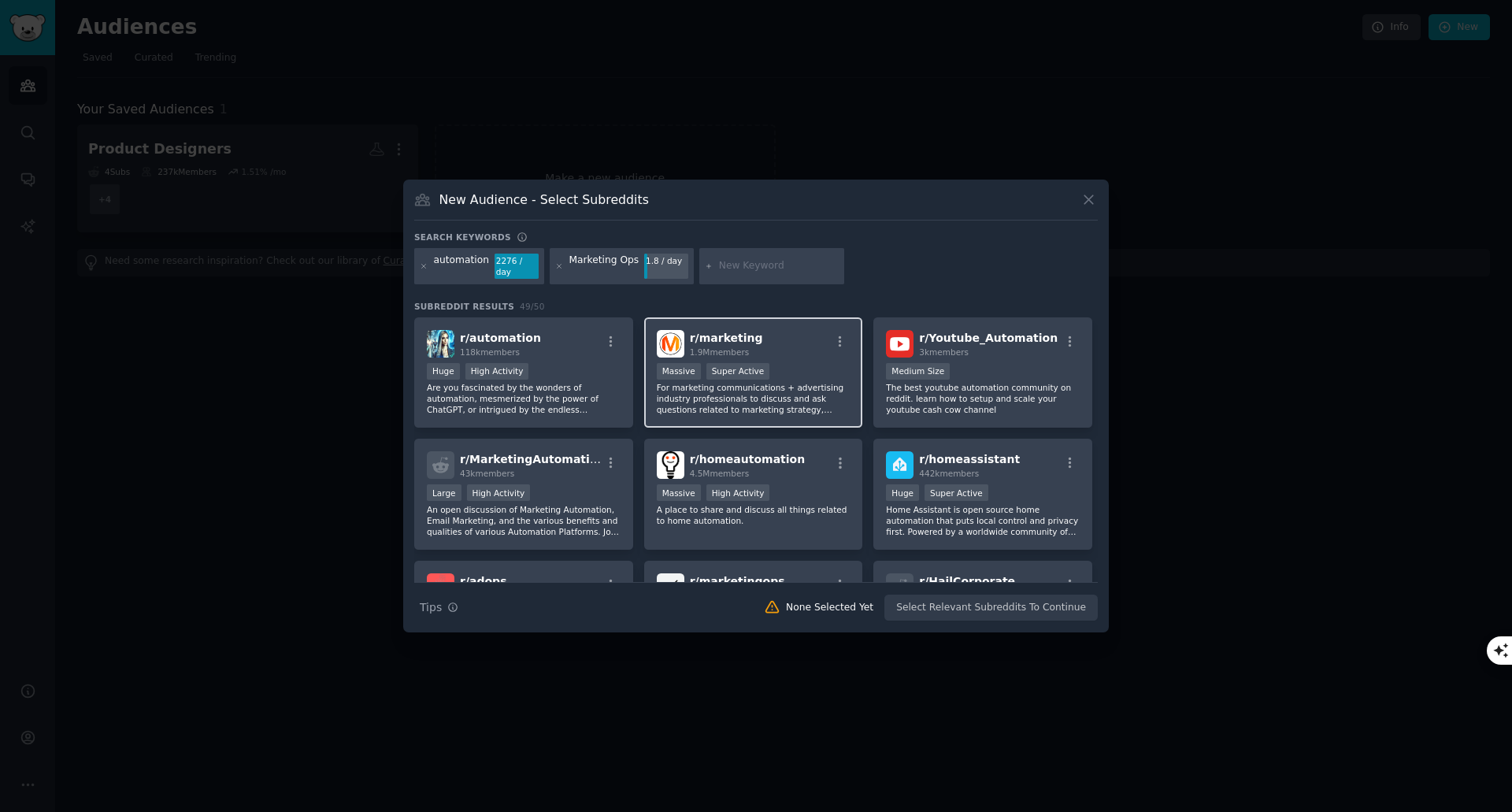
click at [795, 382] on p "For marketing communications + advertising industry professionals to discuss an…" at bounding box center [754, 398] width 194 height 33
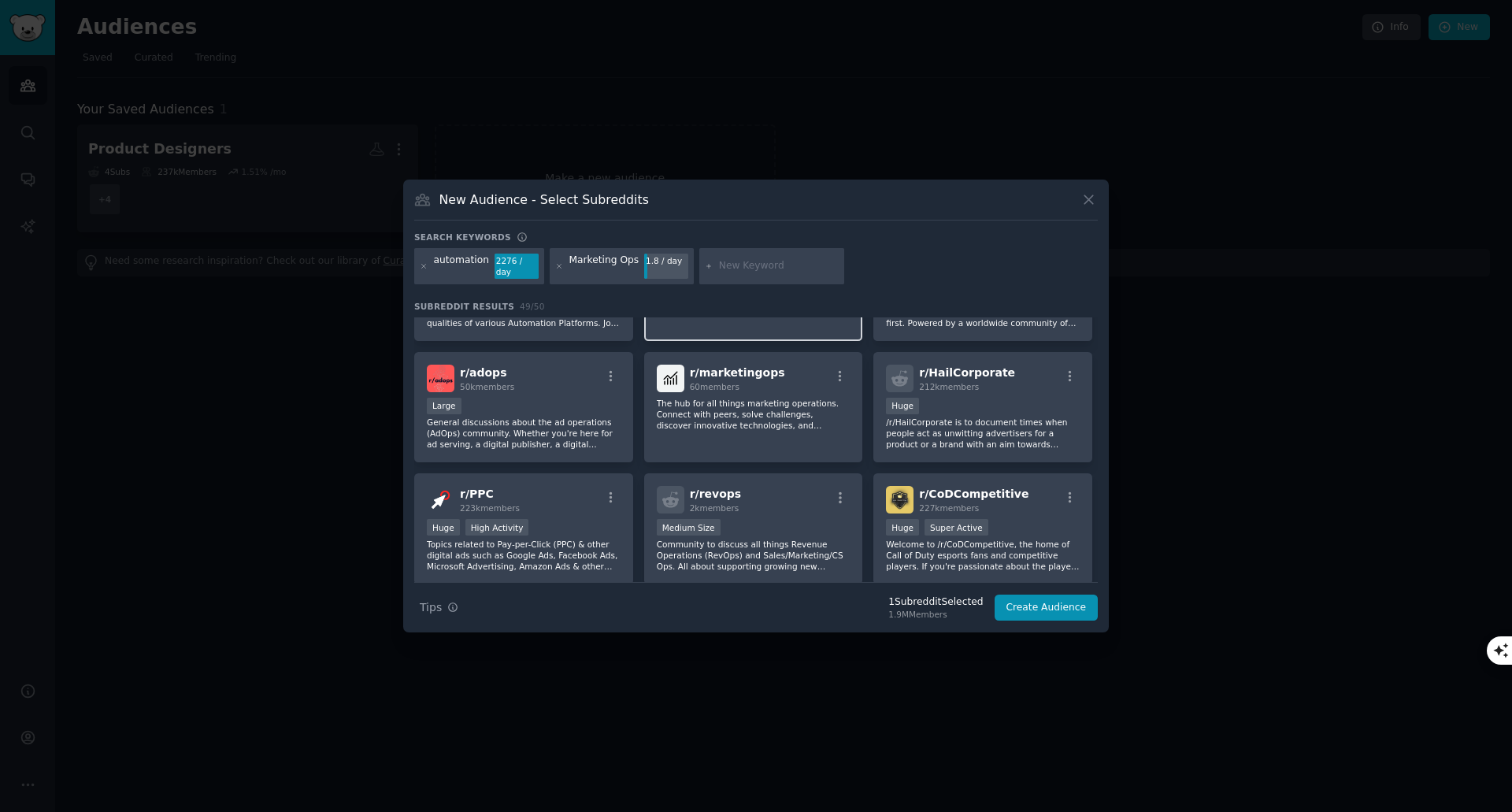
scroll to position [209, 0]
click at [795, 374] on div "r/ marketingops 60 members" at bounding box center [754, 378] width 194 height 27
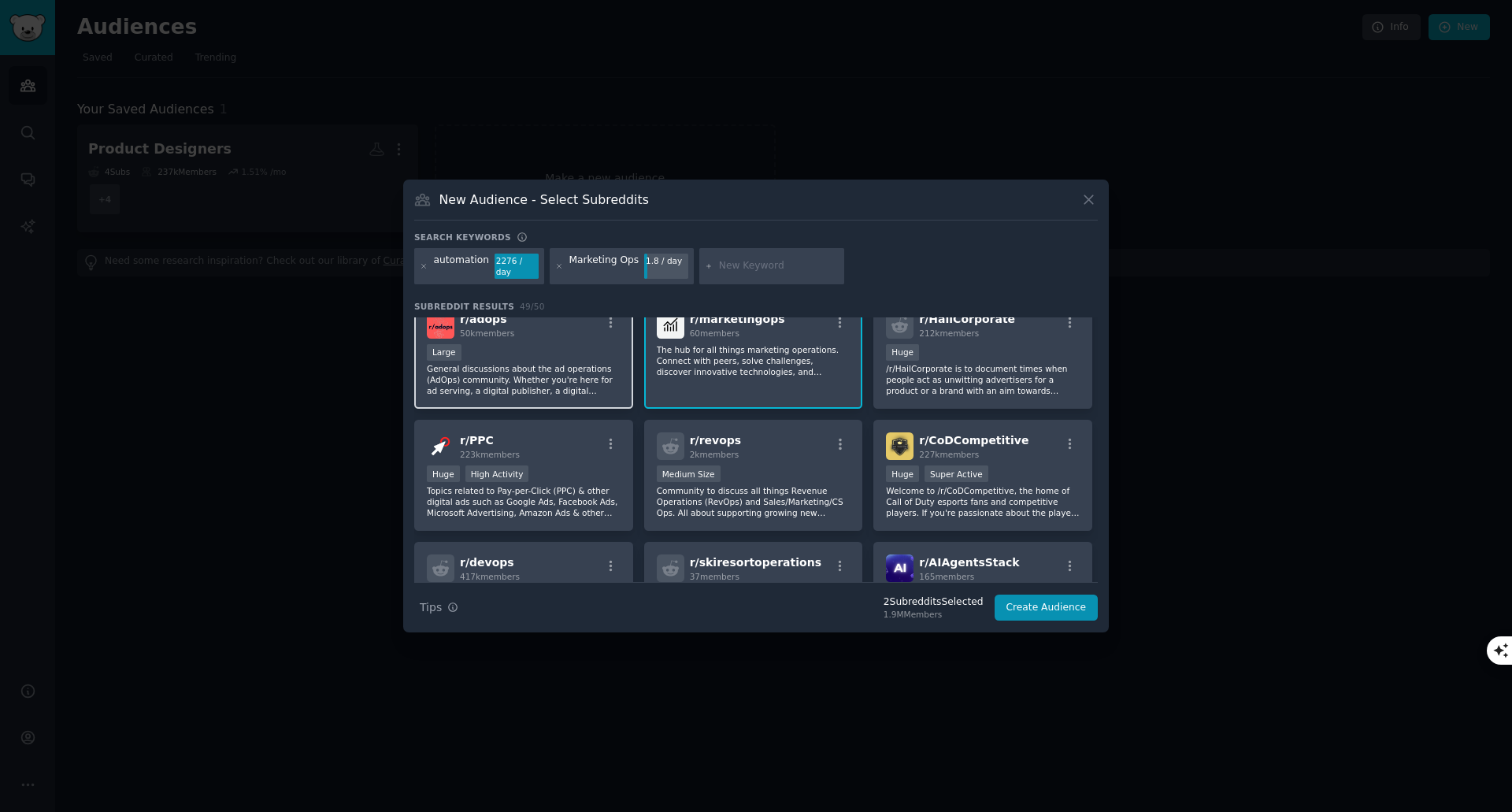
scroll to position [52, 0]
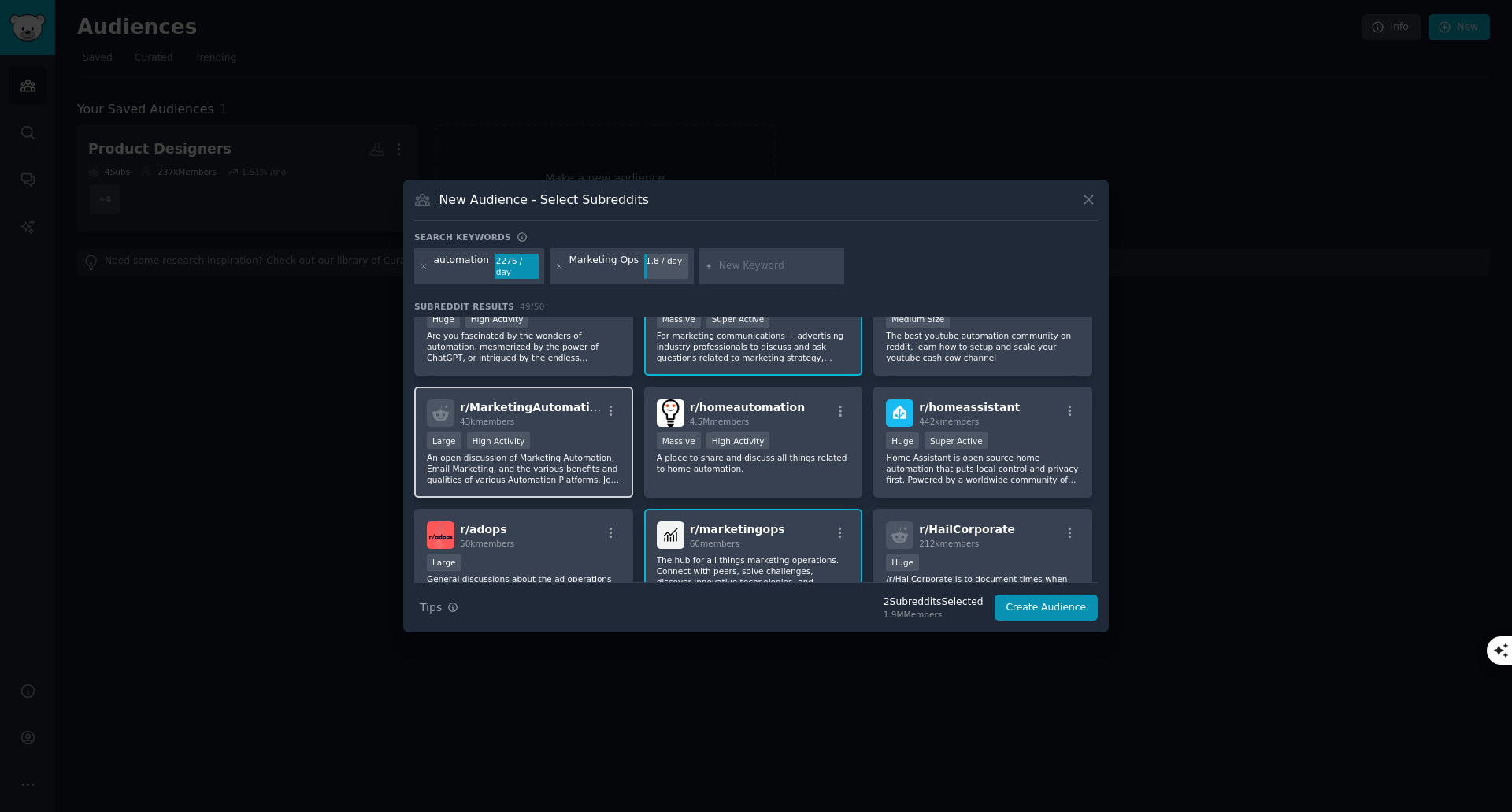
click at [559, 426] on div "r/ MarketingAutomation 43k members >= 80th percentile for submissions / day Lar…" at bounding box center [523, 442] width 219 height 111
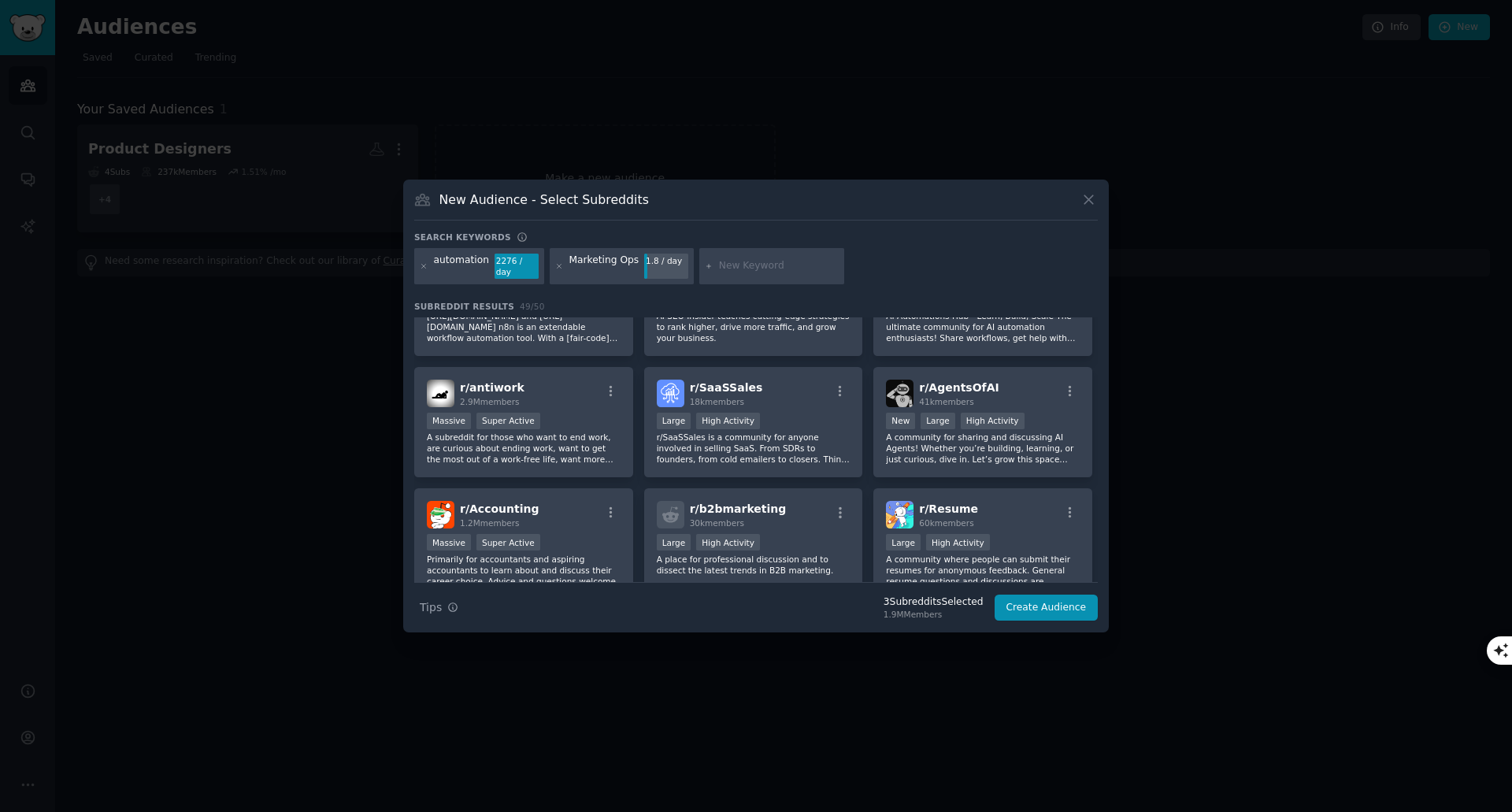
scroll to position [1365, 0]
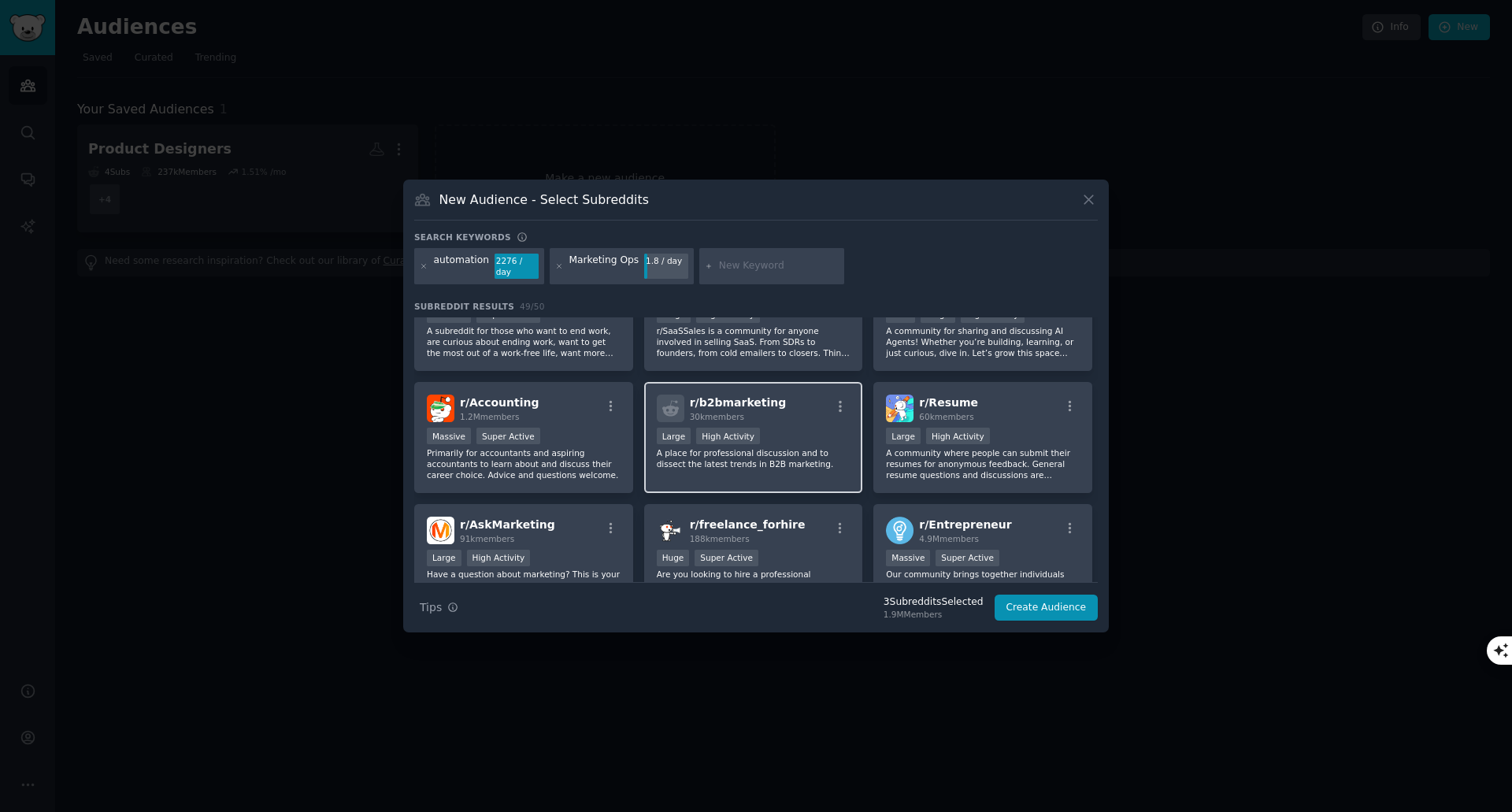
click at [798, 408] on div "r/ b2bmarketing 30k members" at bounding box center [754, 408] width 194 height 27
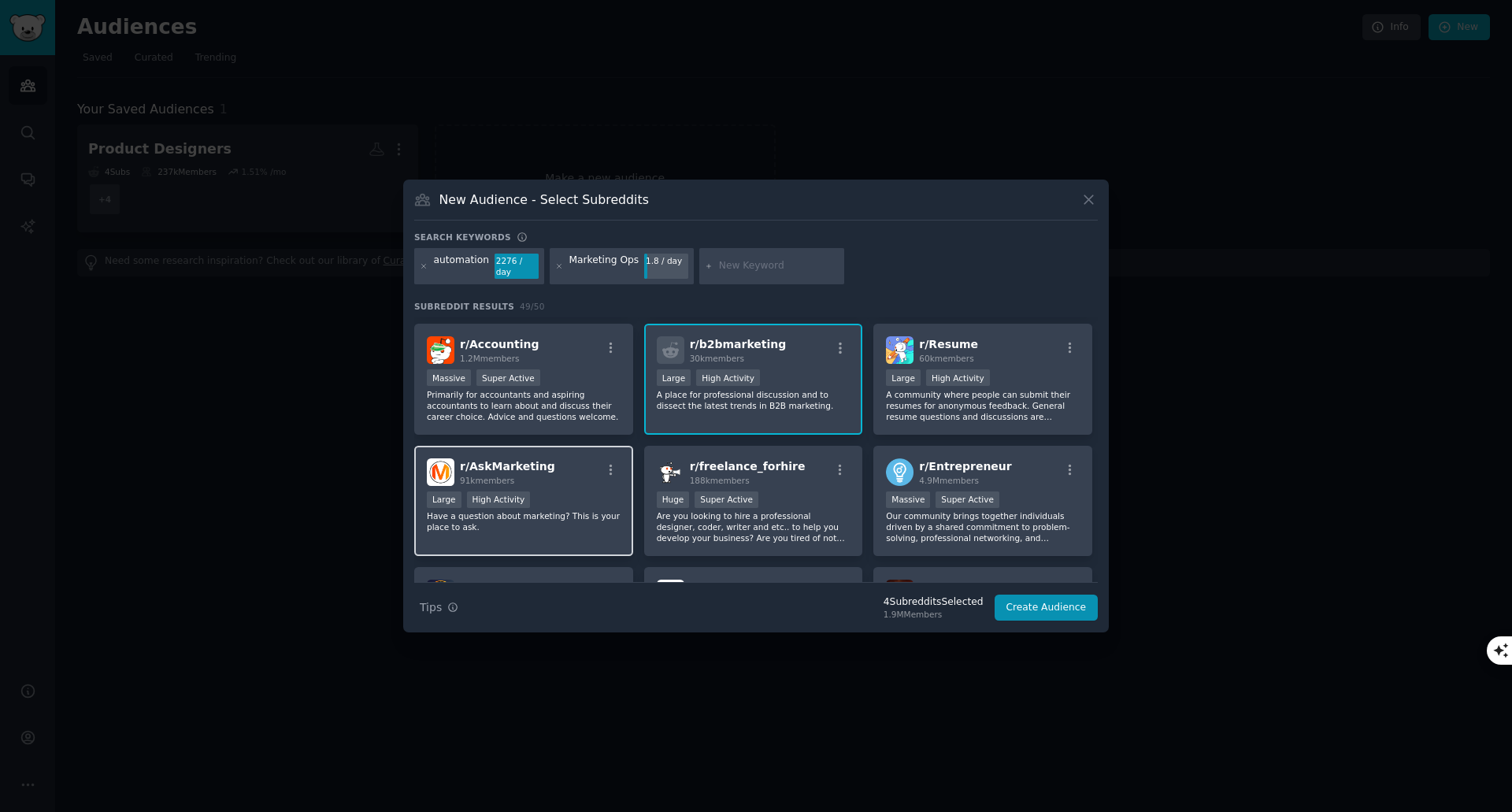
scroll to position [1470, 0]
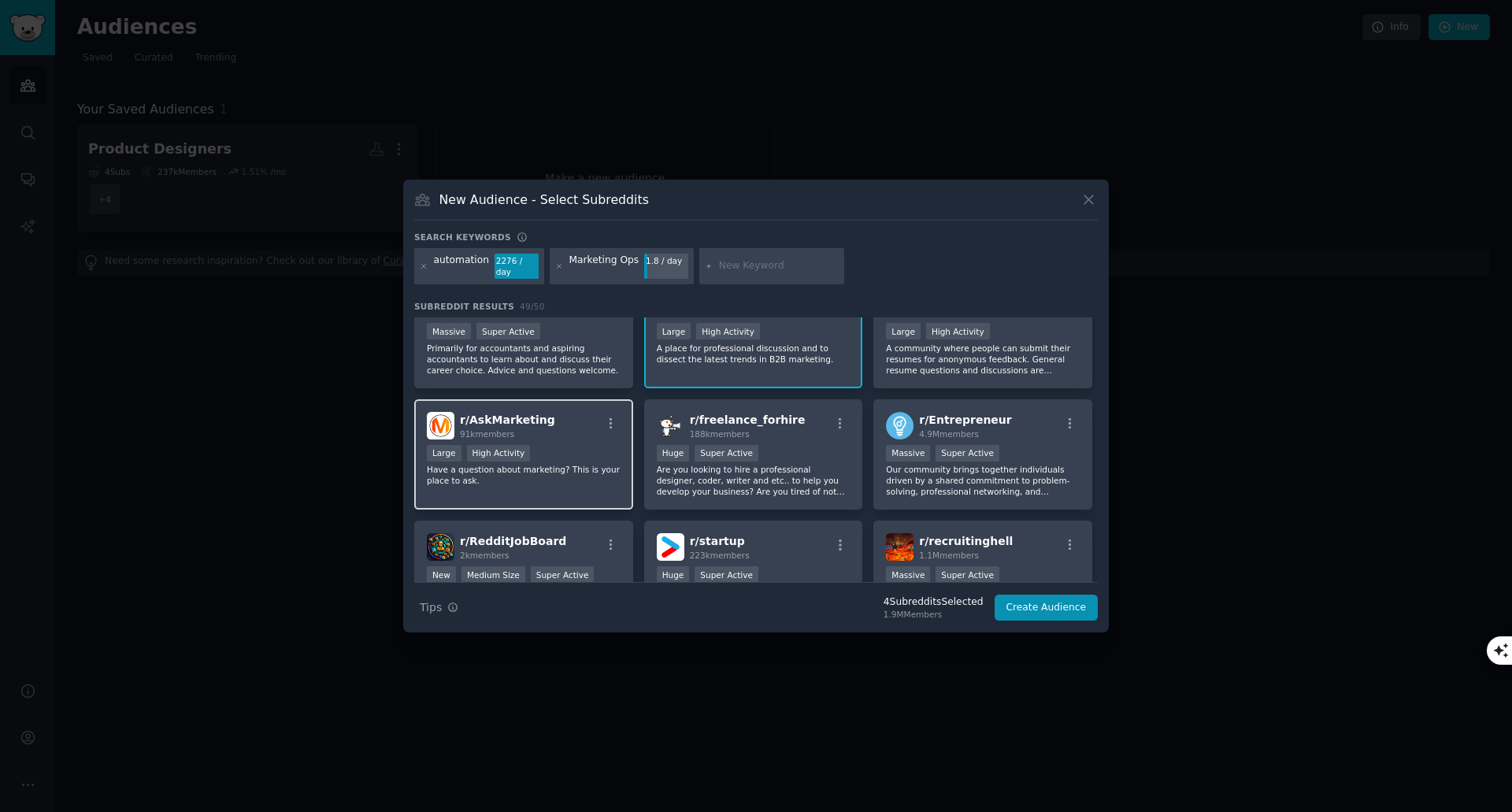
click at [553, 421] on div "r/ AskMarketing 91k members" at bounding box center [524, 425] width 194 height 27
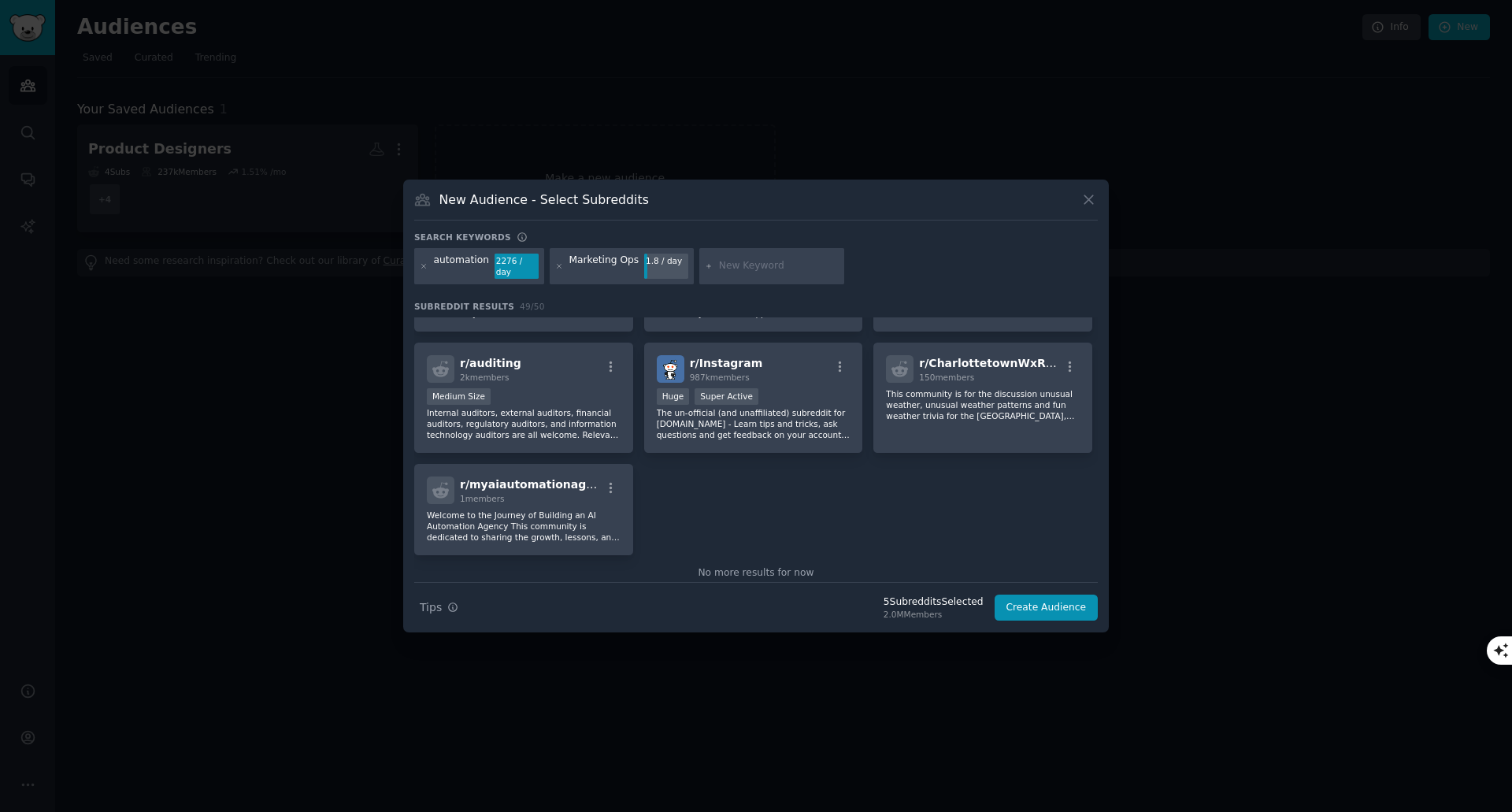
scroll to position [1785, 0]
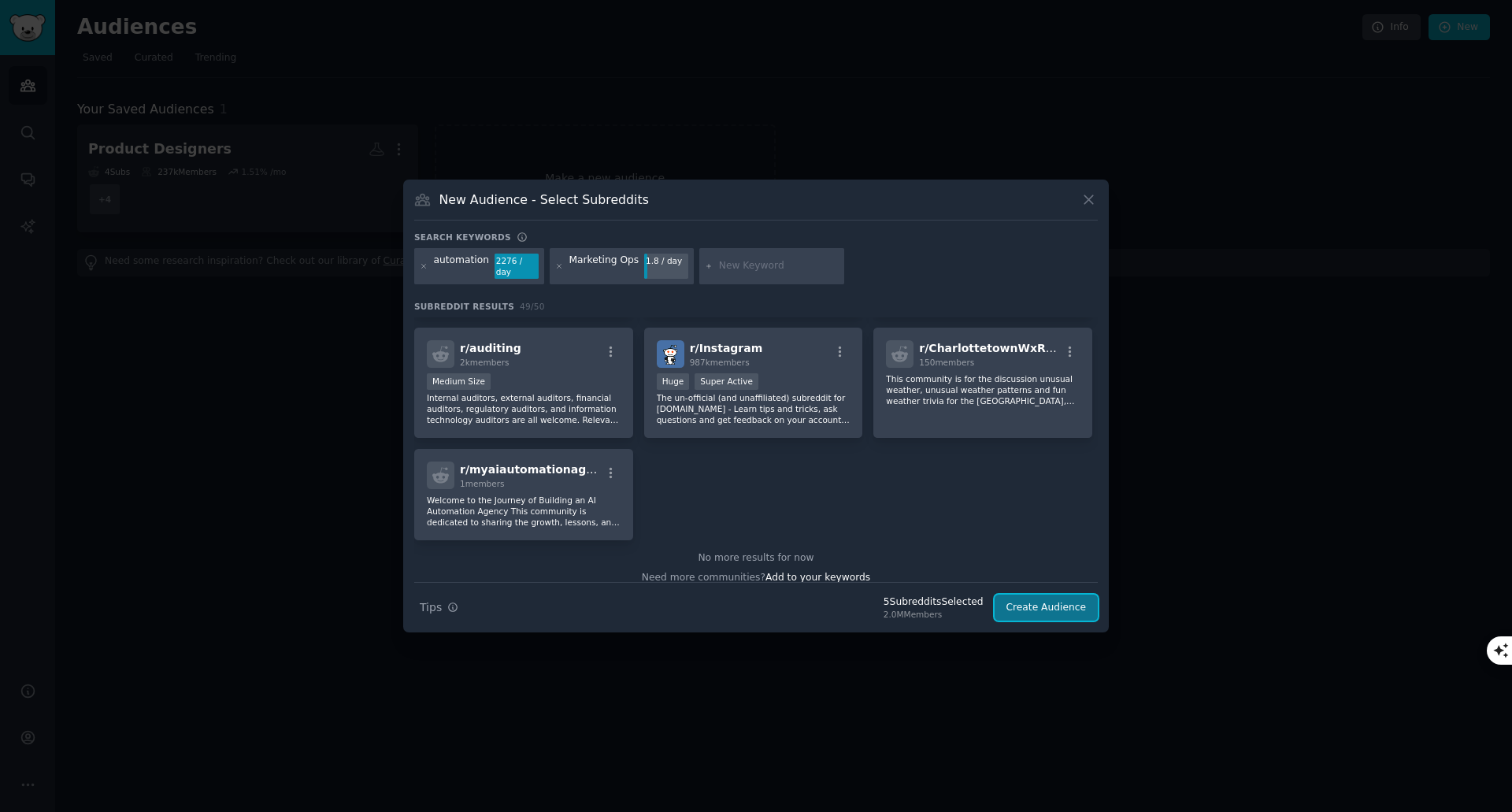
click at [1042, 594] on button "Create Audience" at bounding box center [1046, 607] width 104 height 27
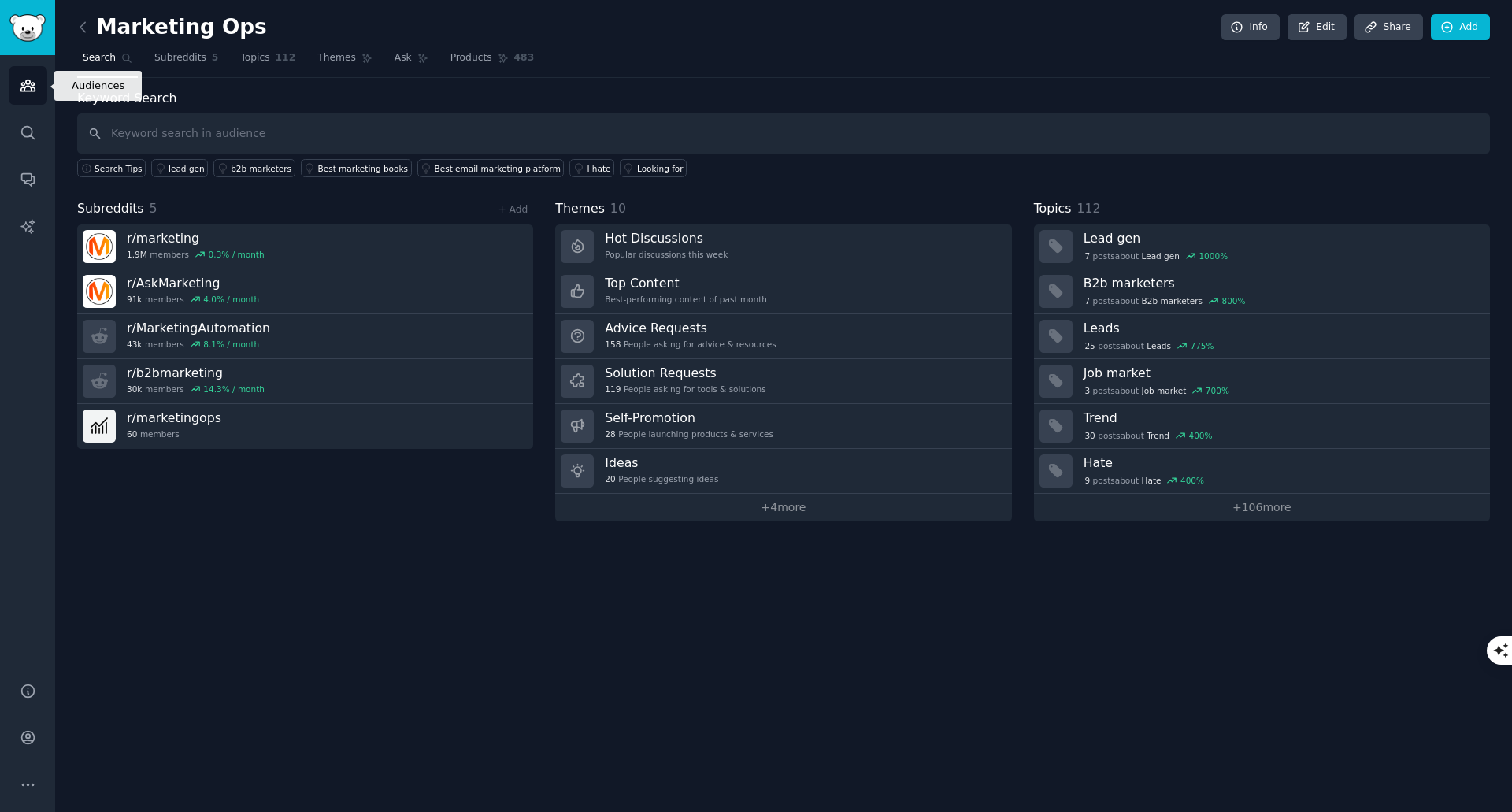
click at [29, 88] on icon "Sidebar" at bounding box center [27, 85] width 16 height 16
